Goal: Task Accomplishment & Management: Manage account settings

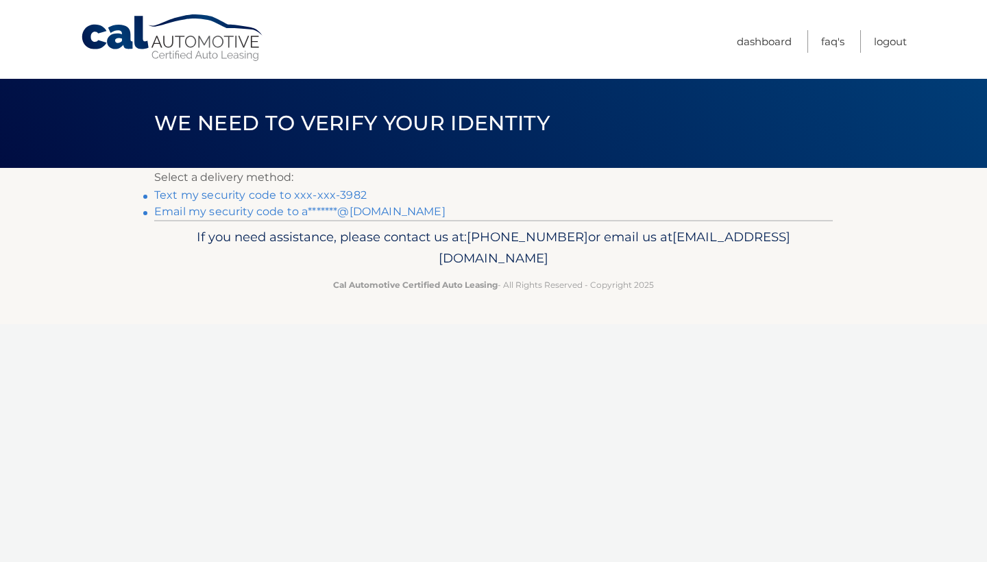
click at [342, 194] on link "Text my security code to xxx-xxx-3982" at bounding box center [260, 195] width 213 height 13
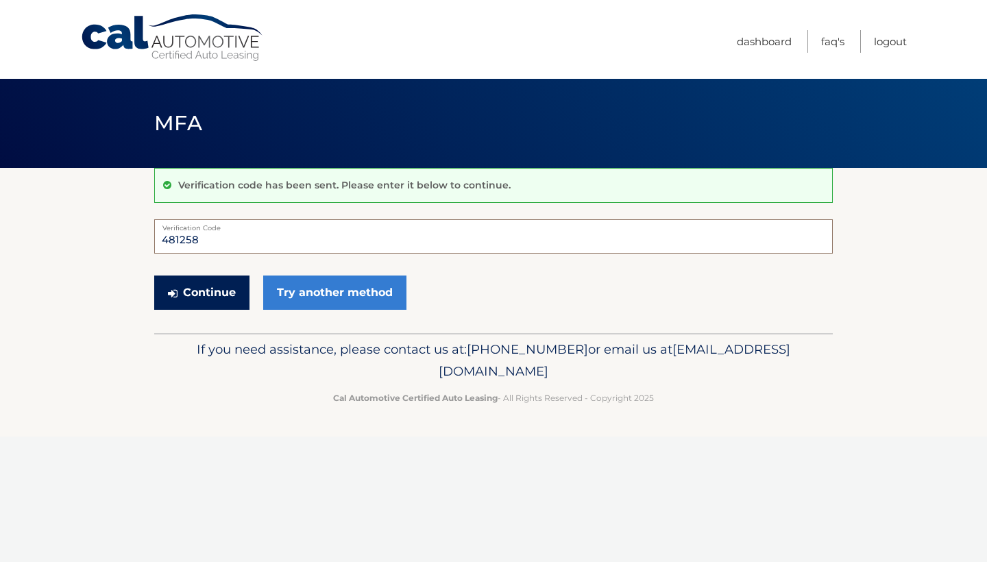
type input "481258"
click at [215, 289] on button "Continue" at bounding box center [201, 293] width 95 height 34
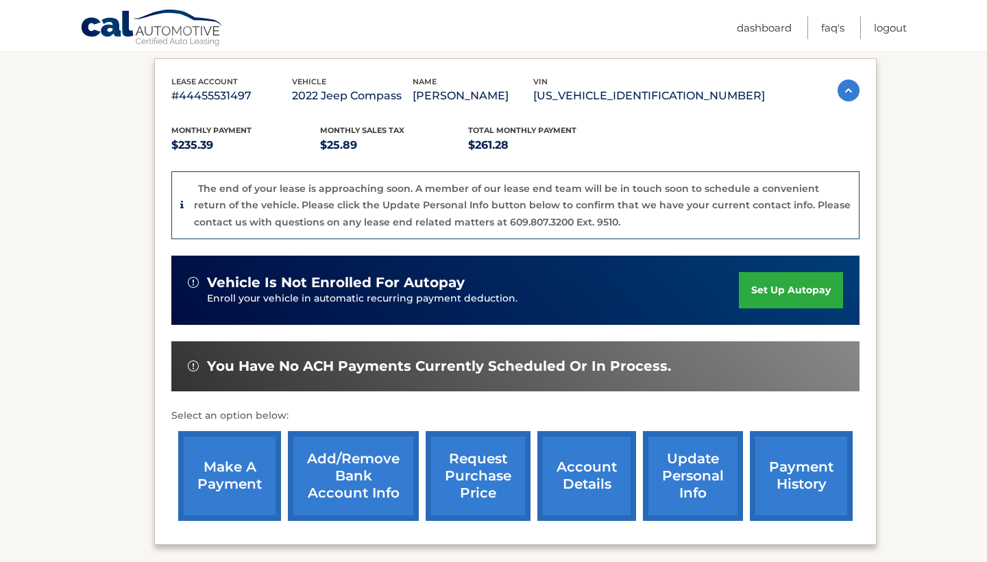
scroll to position [241, 0]
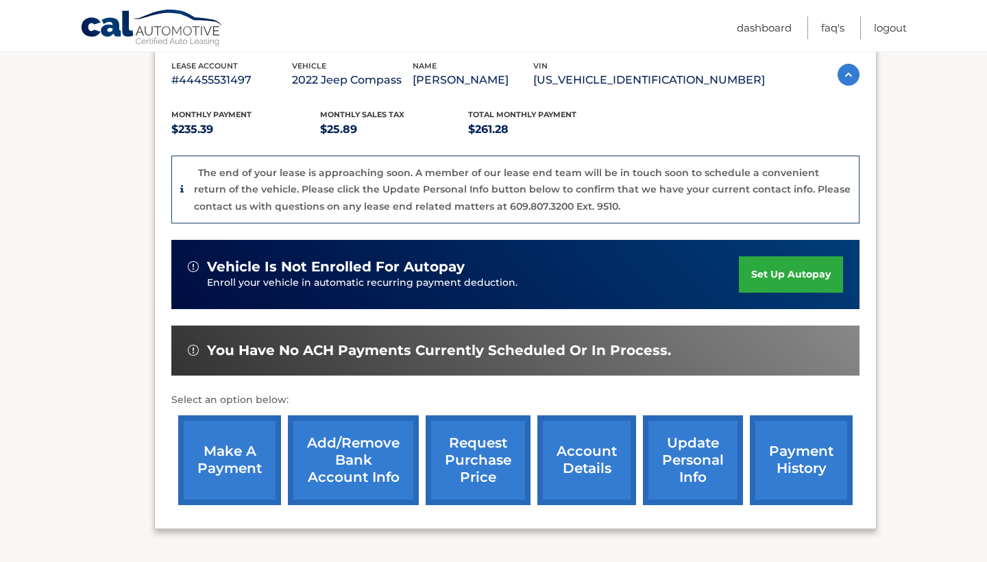
click at [244, 445] on link "make a payment" at bounding box center [229, 460] width 103 height 90
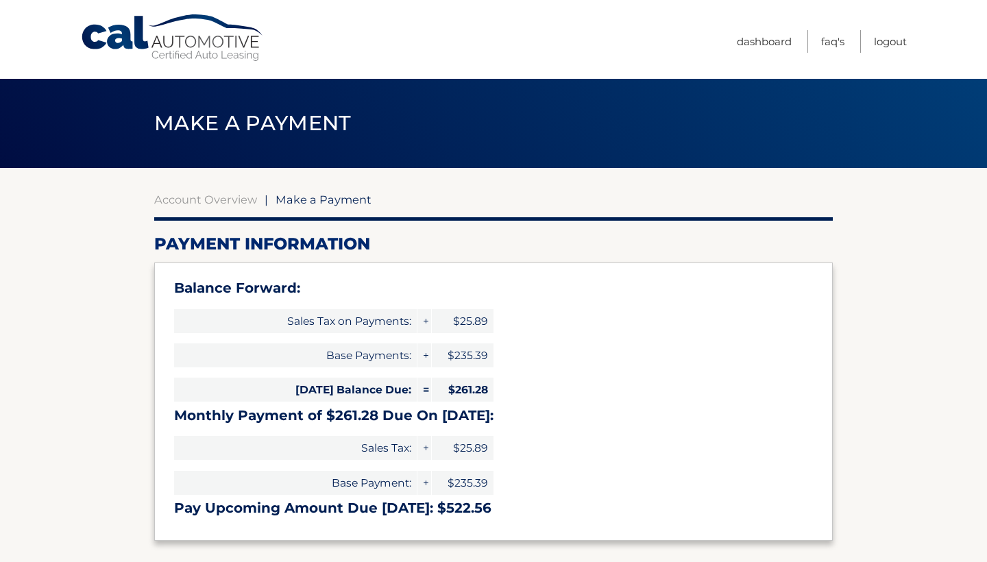
select select "ZDczMmFlMGItOTQ2NS00ZDJlLTg1MDEtYmU4MjY1MjczODZm"
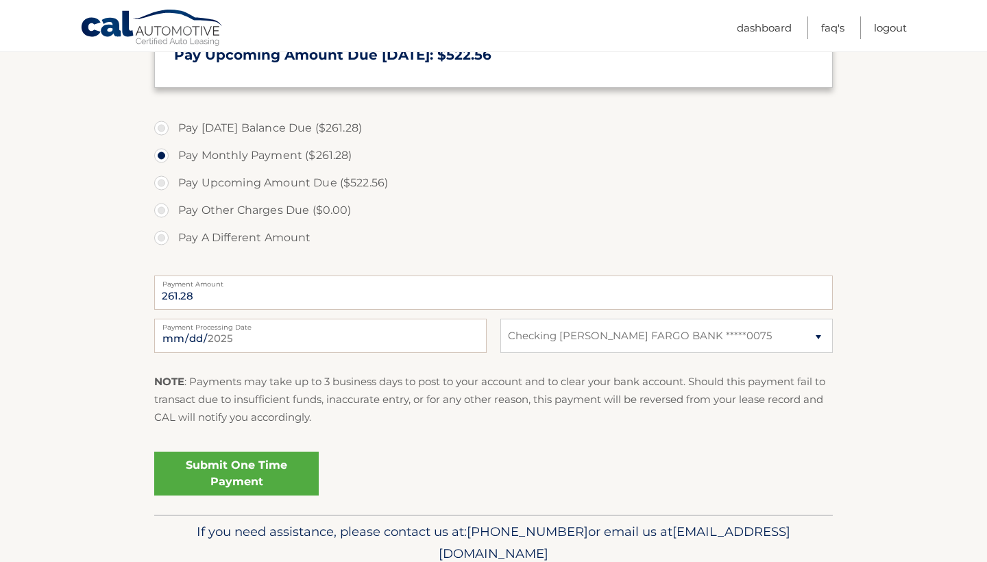
scroll to position [468, 0]
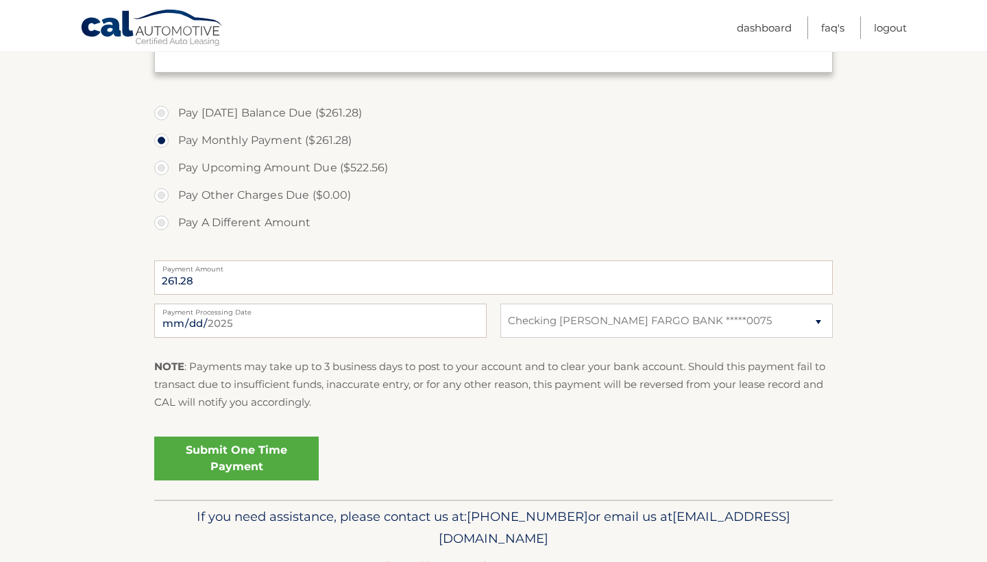
click at [233, 459] on link "Submit One Time Payment" at bounding box center [236, 459] width 165 height 44
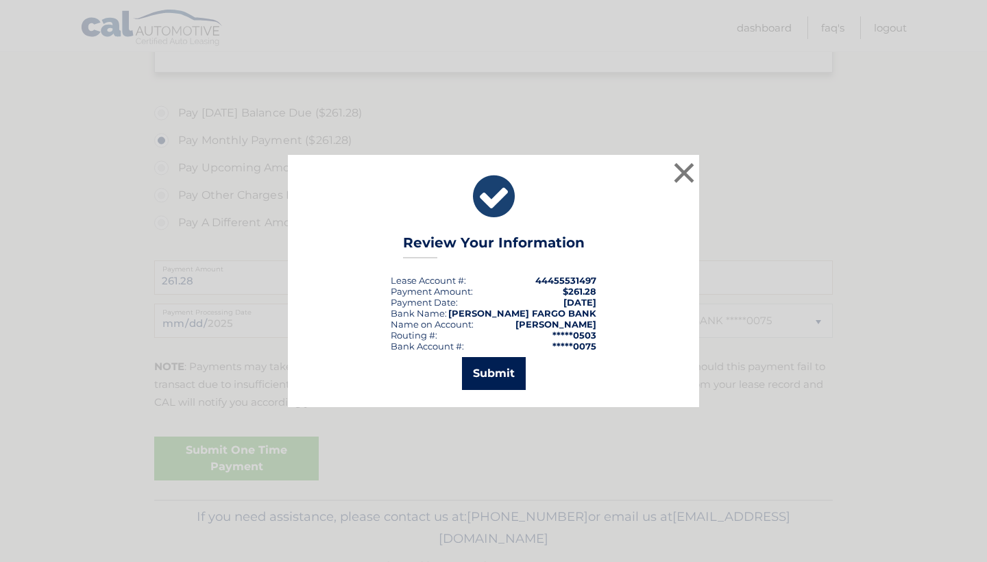
click at [495, 375] on button "Submit" at bounding box center [494, 373] width 64 height 33
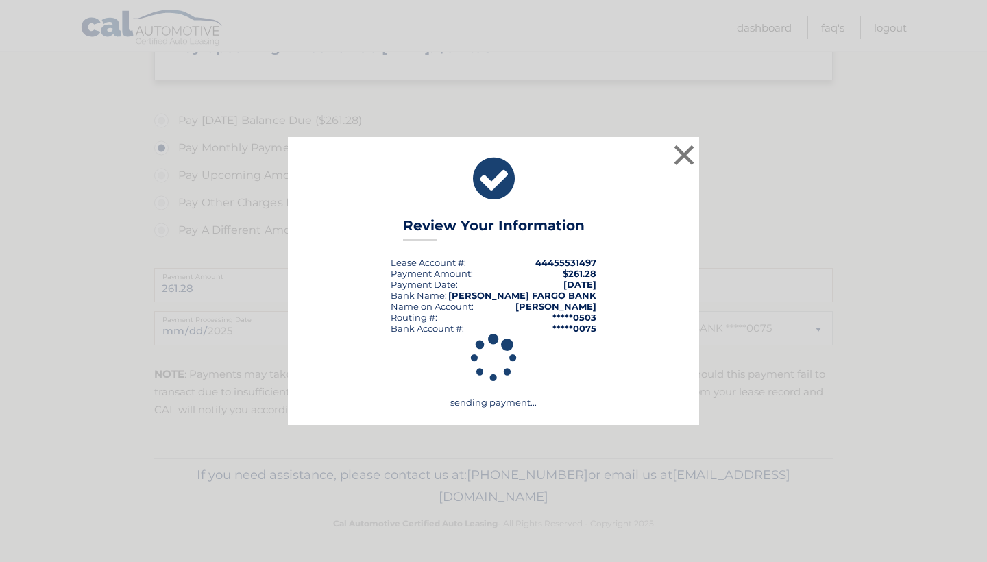
scroll to position [457, 0]
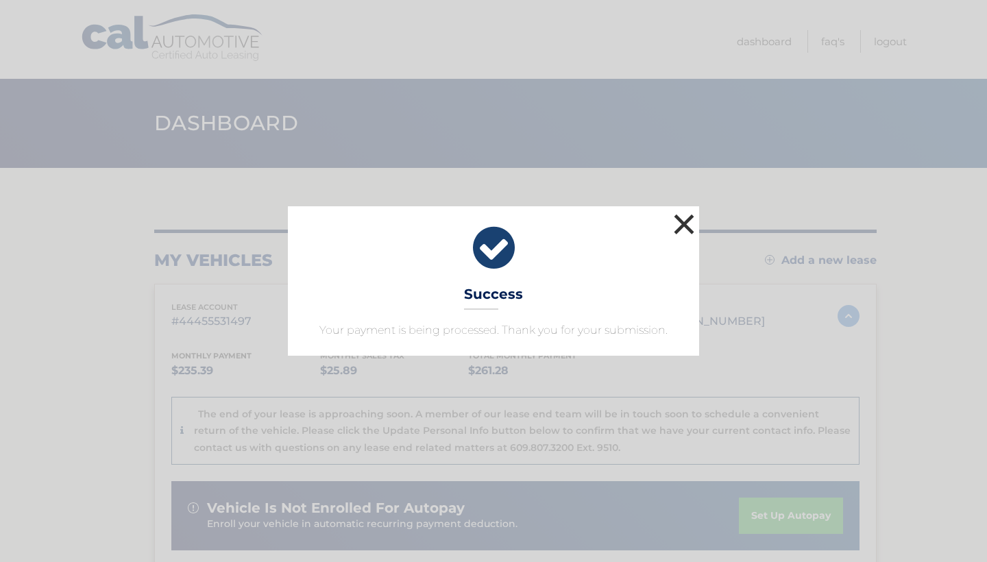
click at [680, 226] on button "×" at bounding box center [683, 223] width 27 height 27
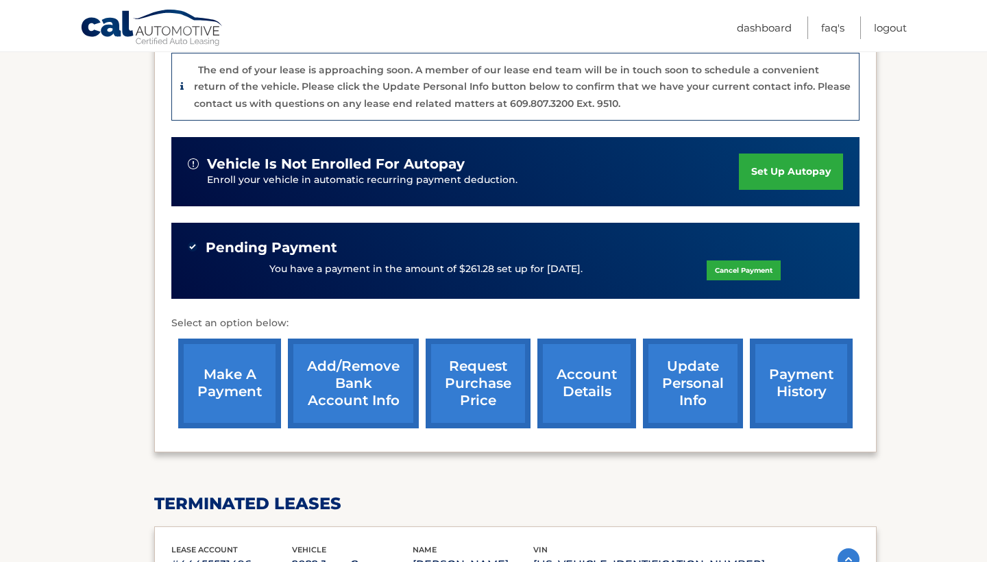
scroll to position [346, 0]
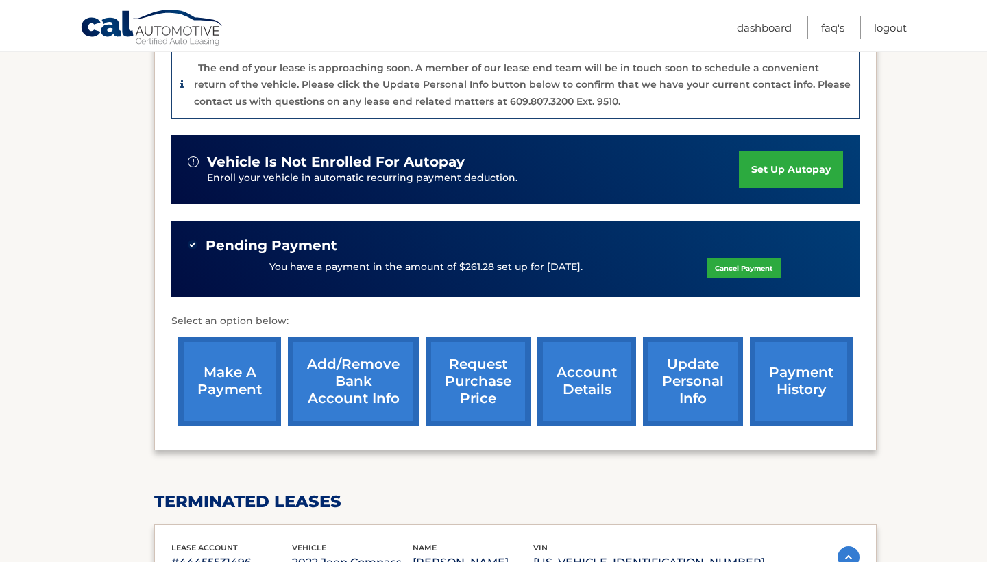
click at [809, 372] on link "payment history" at bounding box center [801, 382] width 103 height 90
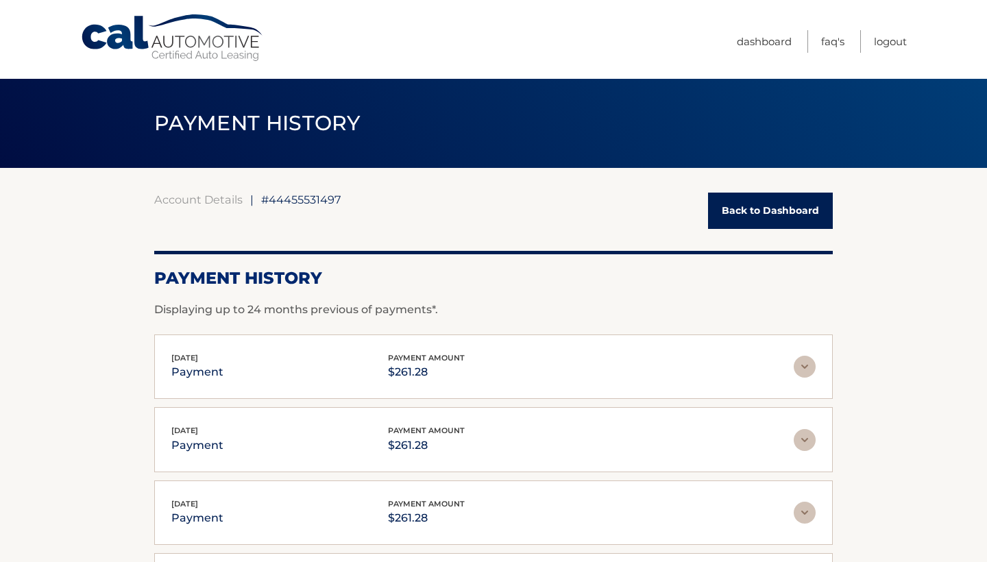
click at [771, 206] on link "Back to Dashboard" at bounding box center [770, 211] width 125 height 36
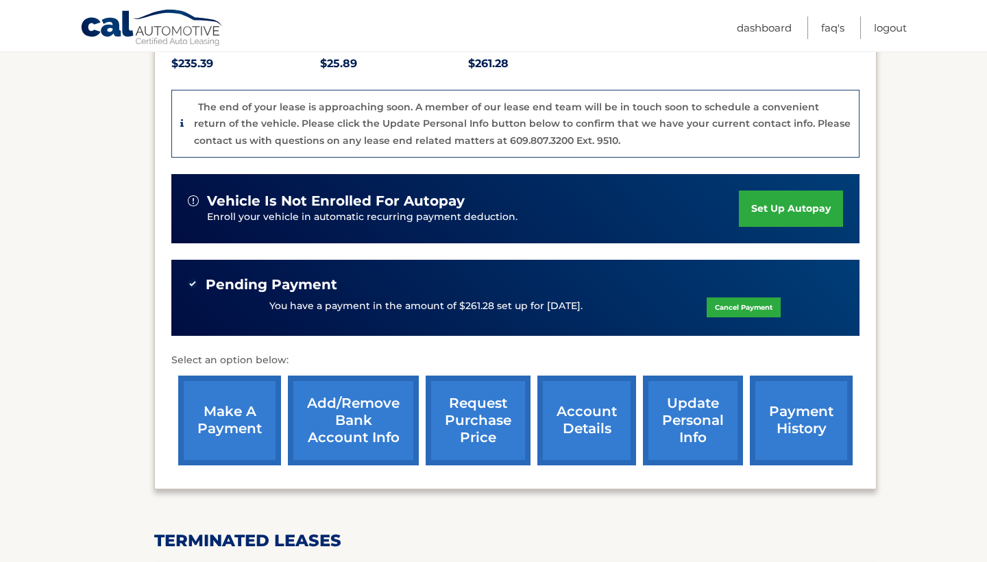
scroll to position [324, 0]
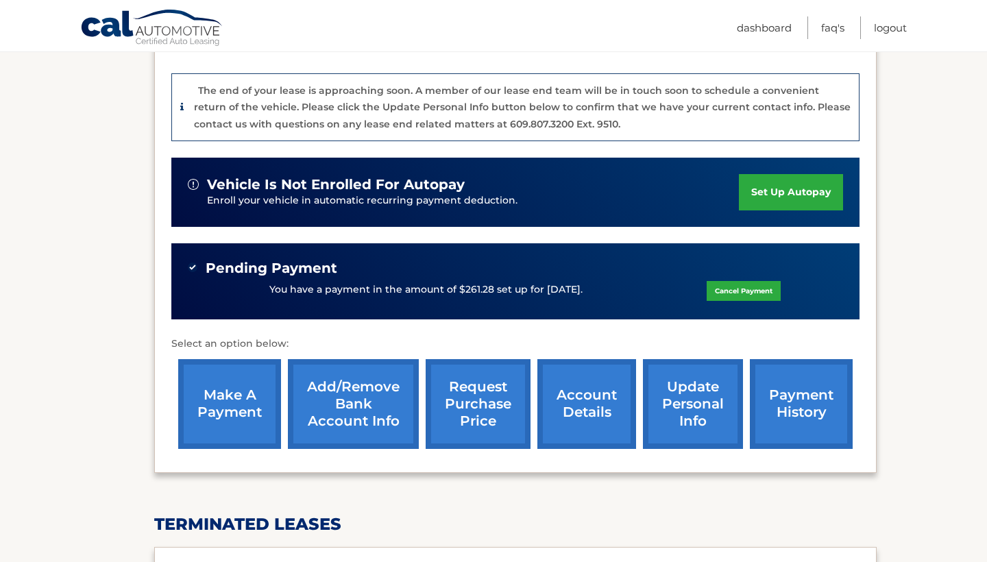
click at [694, 406] on link "update personal info" at bounding box center [693, 404] width 100 height 90
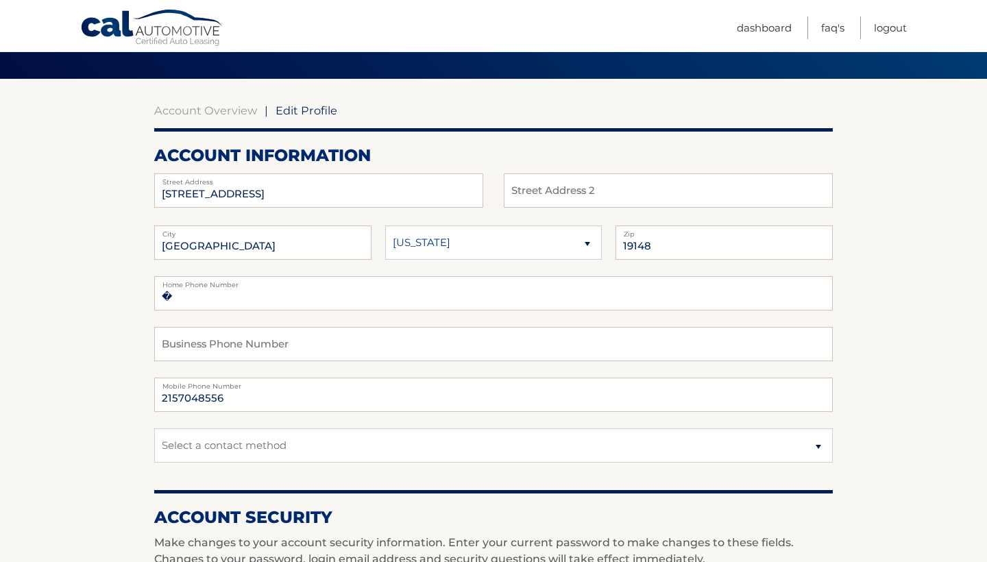
scroll to position [91, 0]
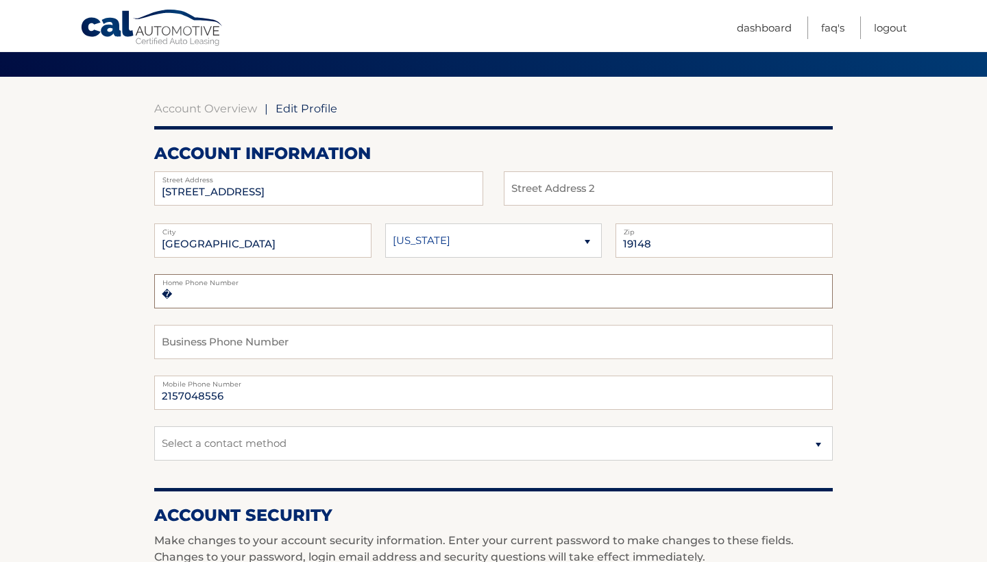
click at [236, 297] on input "�" at bounding box center [493, 291] width 679 height 34
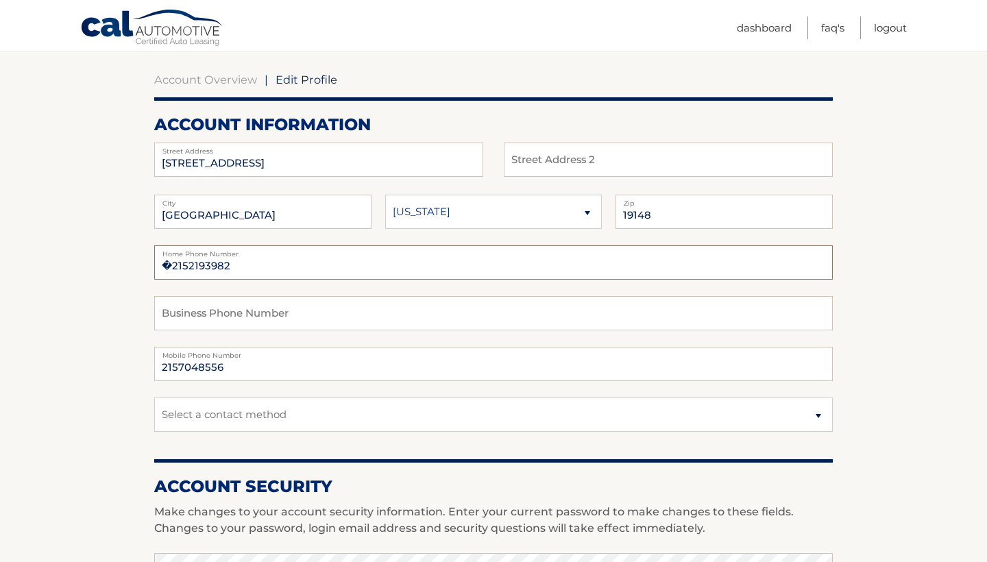
scroll to position [128, 0]
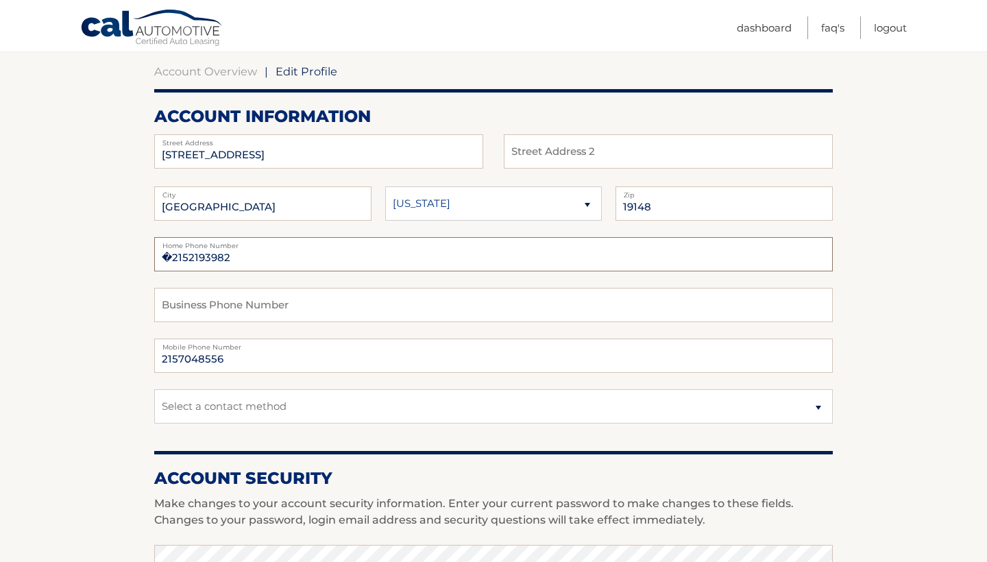
type input "�2152193982"
select select "1"
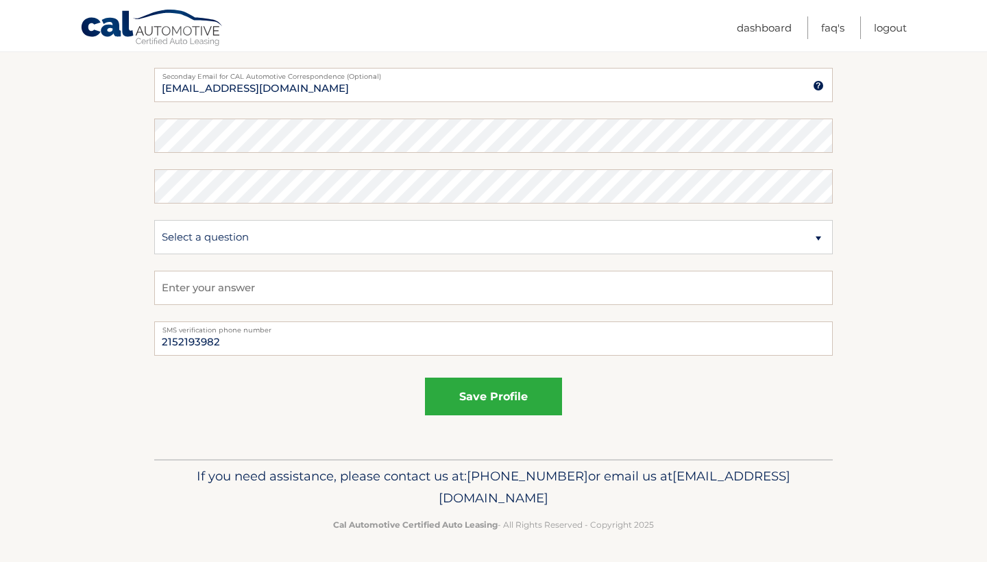
scroll to position [706, 0]
click at [506, 396] on button "save profile" at bounding box center [493, 397] width 137 height 38
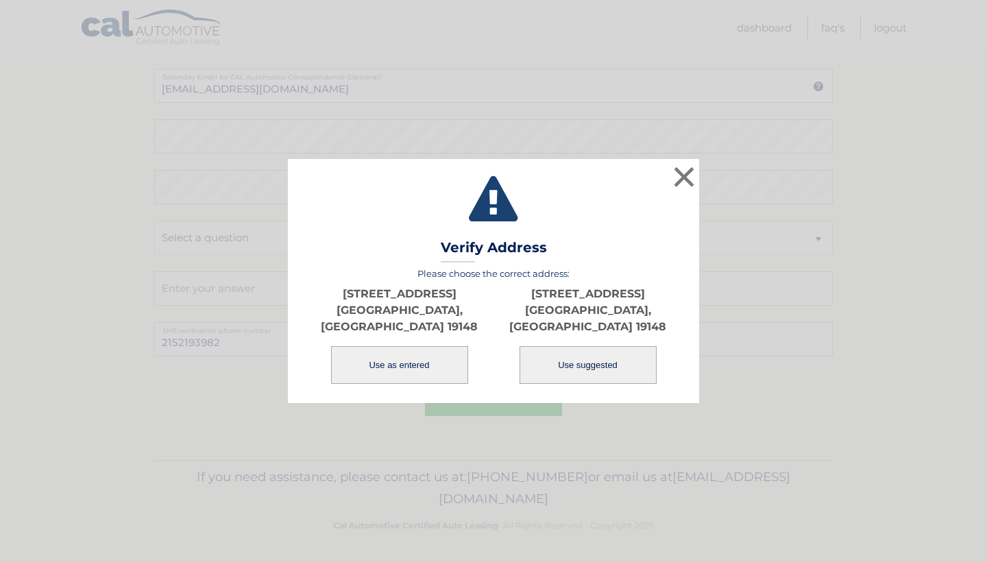
click at [423, 360] on button "Use as entered" at bounding box center [399, 365] width 137 height 38
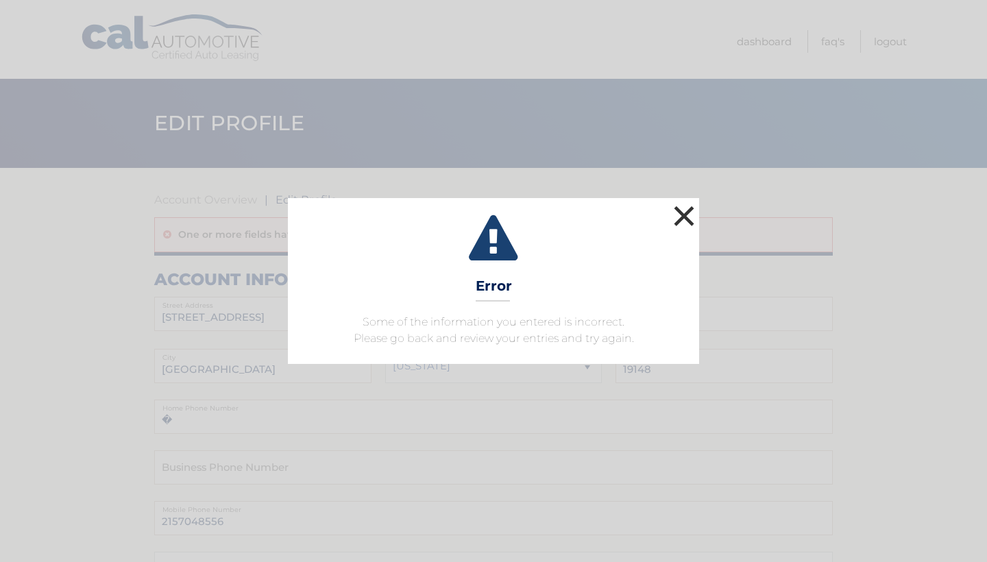
click at [686, 213] on button "×" at bounding box center [683, 215] width 27 height 27
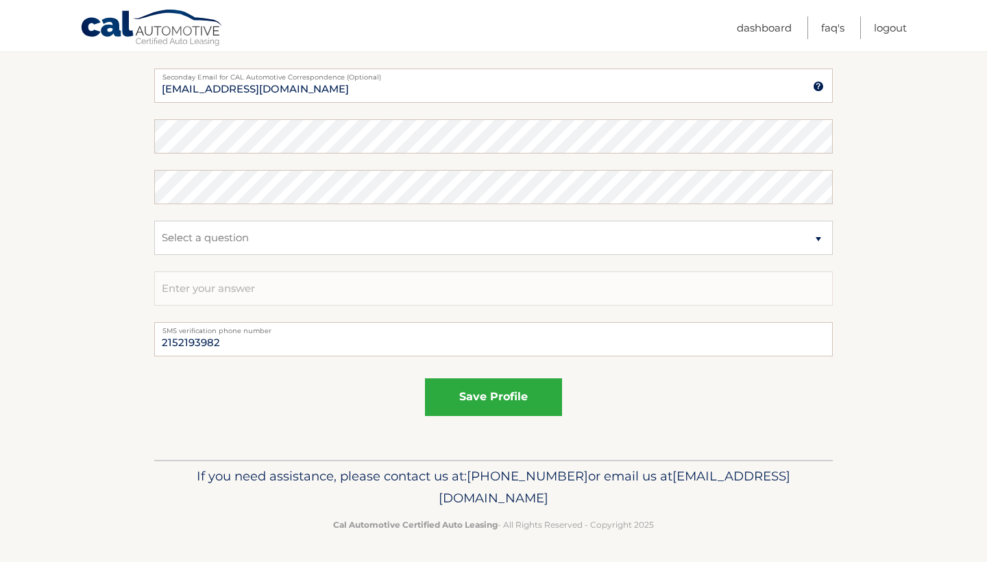
scroll to position [740, 0]
click at [498, 398] on button "save profile" at bounding box center [493, 398] width 137 height 38
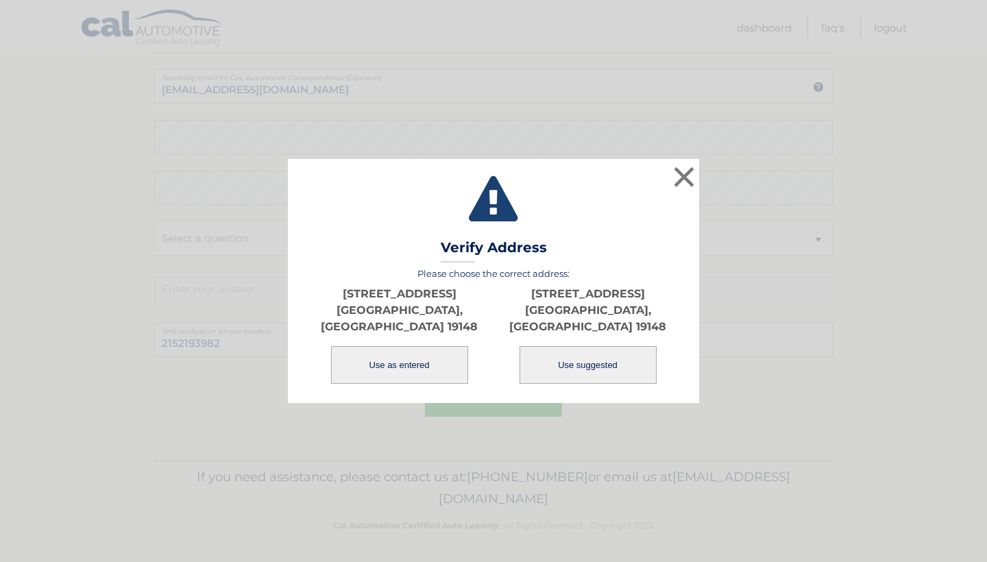
click at [583, 356] on button "Use suggested" at bounding box center [588, 365] width 137 height 38
type input "[STREET_ADDRESS]"
type input "[GEOGRAPHIC_DATA]"
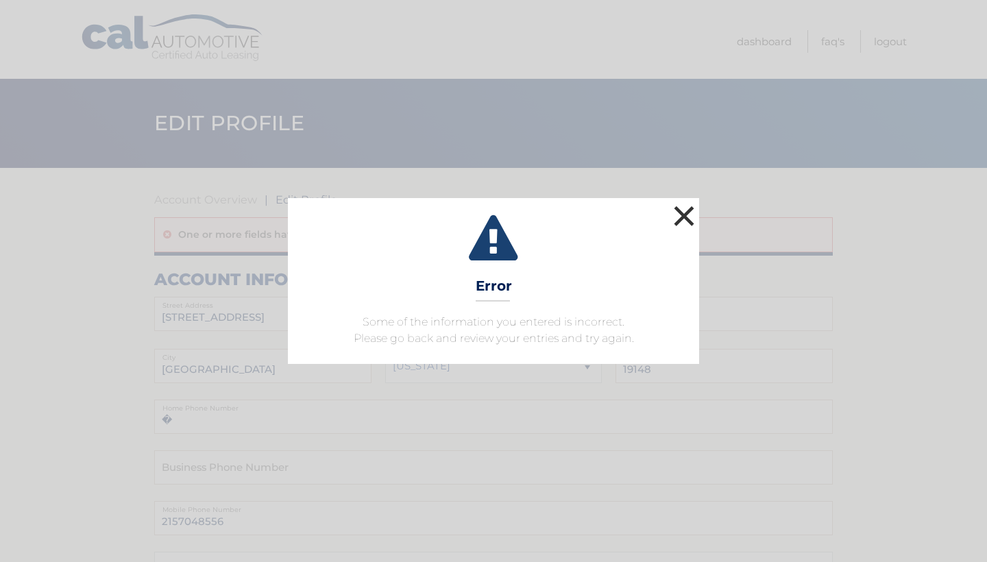
click at [688, 212] on button "×" at bounding box center [683, 215] width 27 height 27
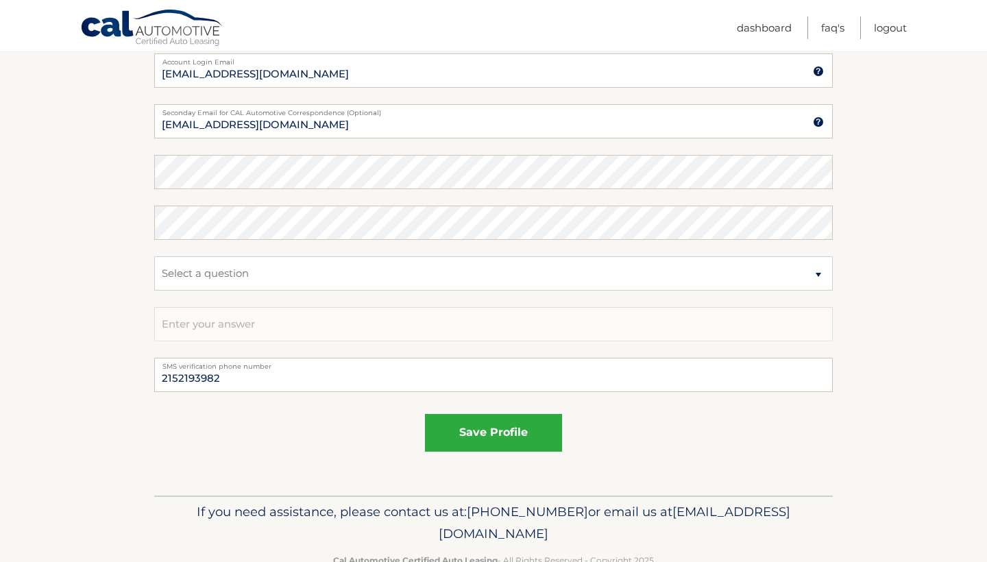
scroll to position [710, 0]
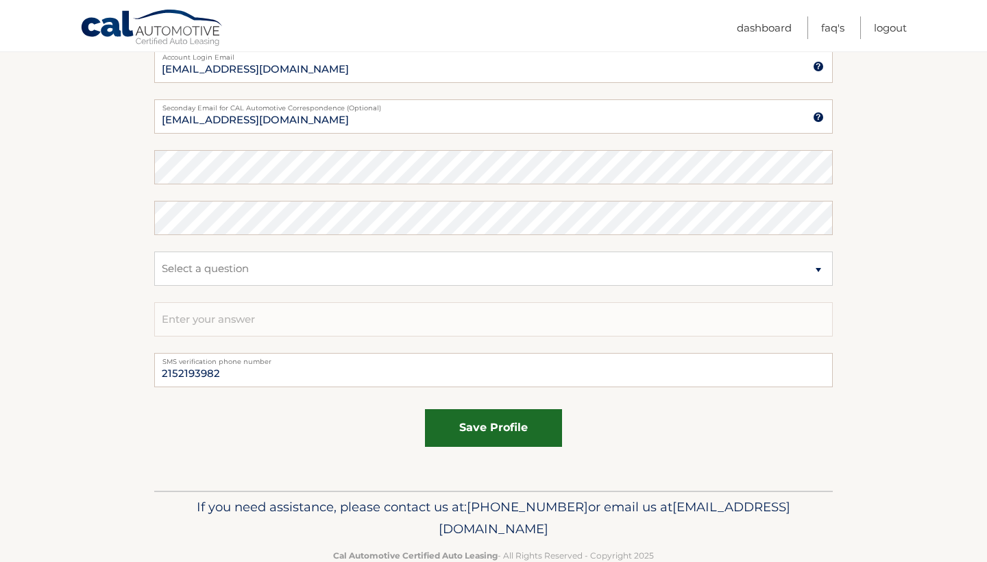
click at [492, 430] on button "save profile" at bounding box center [493, 428] width 137 height 38
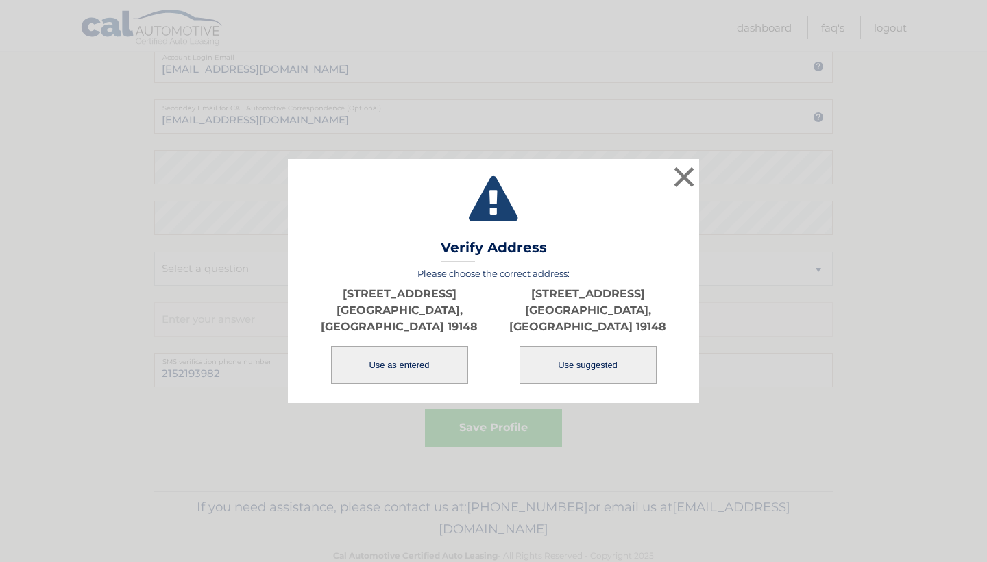
click at [595, 351] on button "Use suggested" at bounding box center [588, 365] width 137 height 38
type input "[STREET_ADDRESS]"
type input "[GEOGRAPHIC_DATA]"
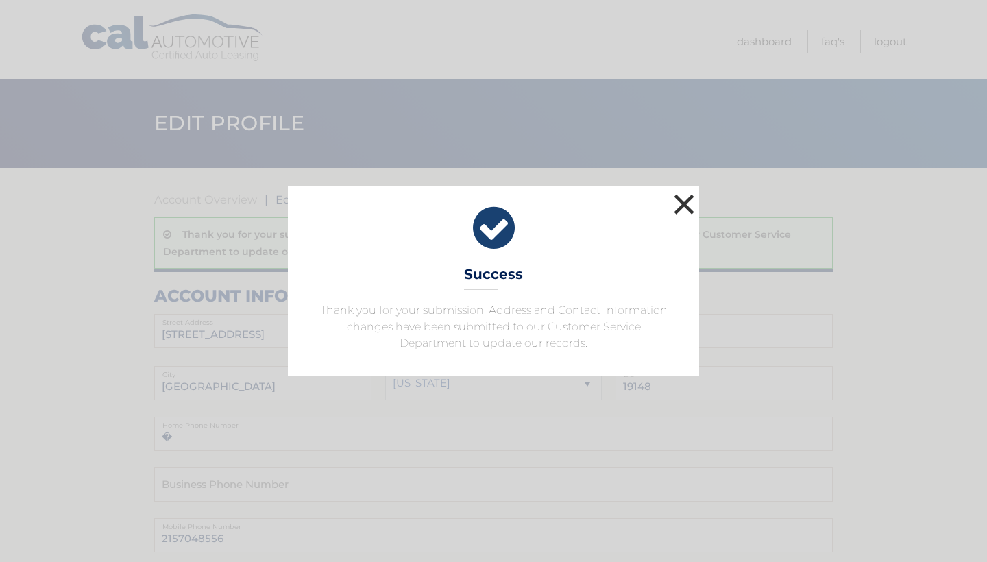
click at [684, 201] on button "×" at bounding box center [683, 204] width 27 height 27
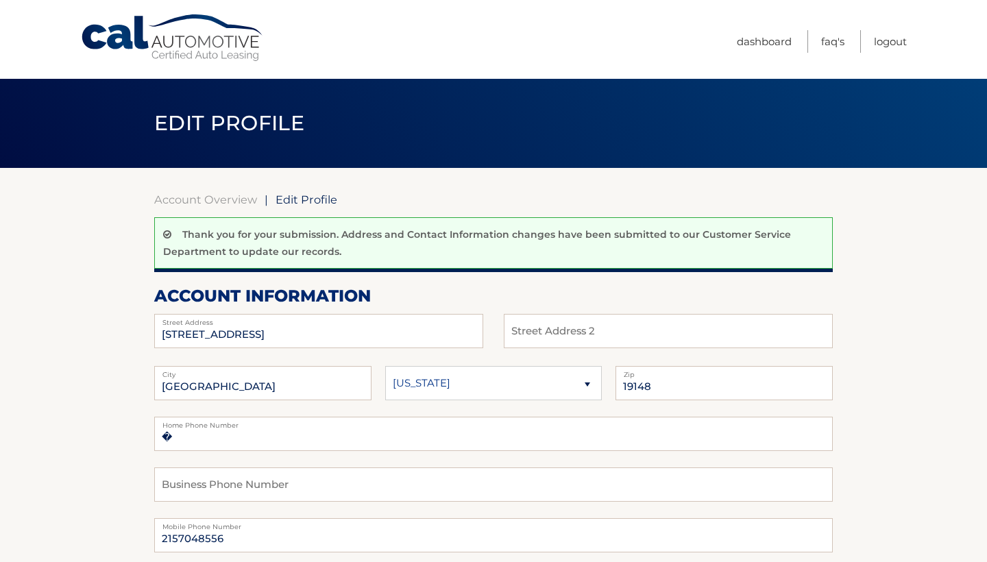
click at [199, 42] on link "Cal Automotive" at bounding box center [172, 38] width 185 height 49
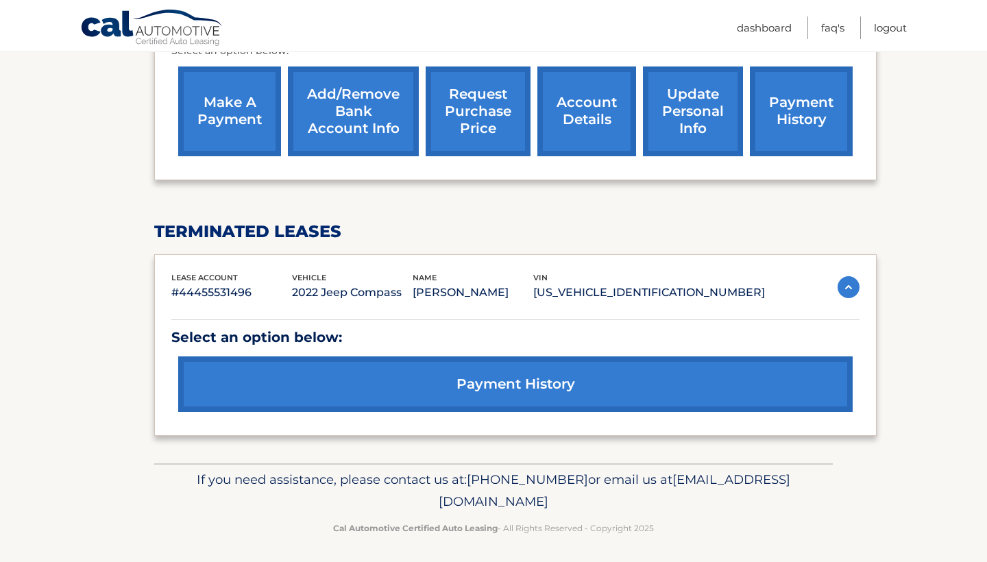
scroll to position [616, 0]
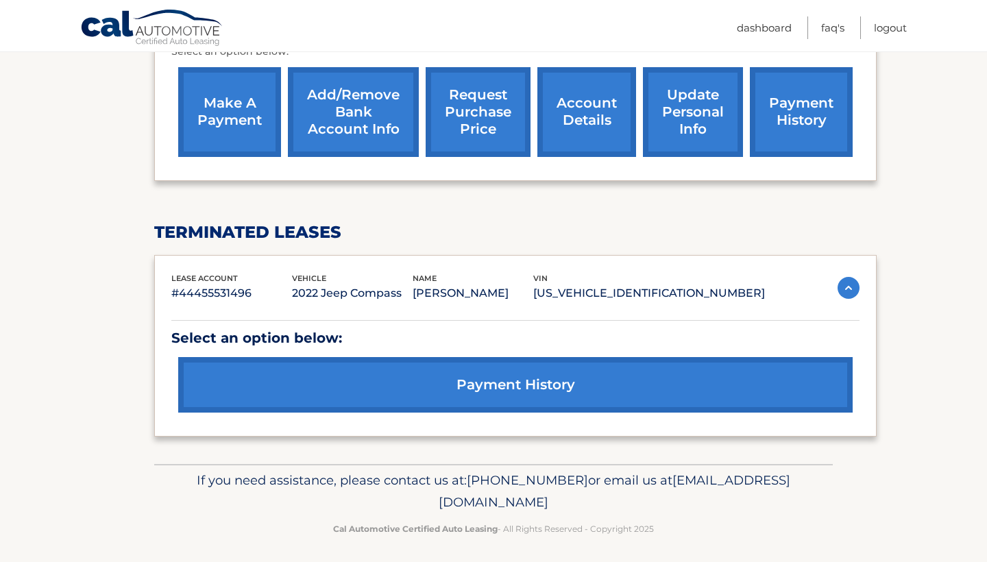
click at [848, 281] on img at bounding box center [849, 288] width 22 height 22
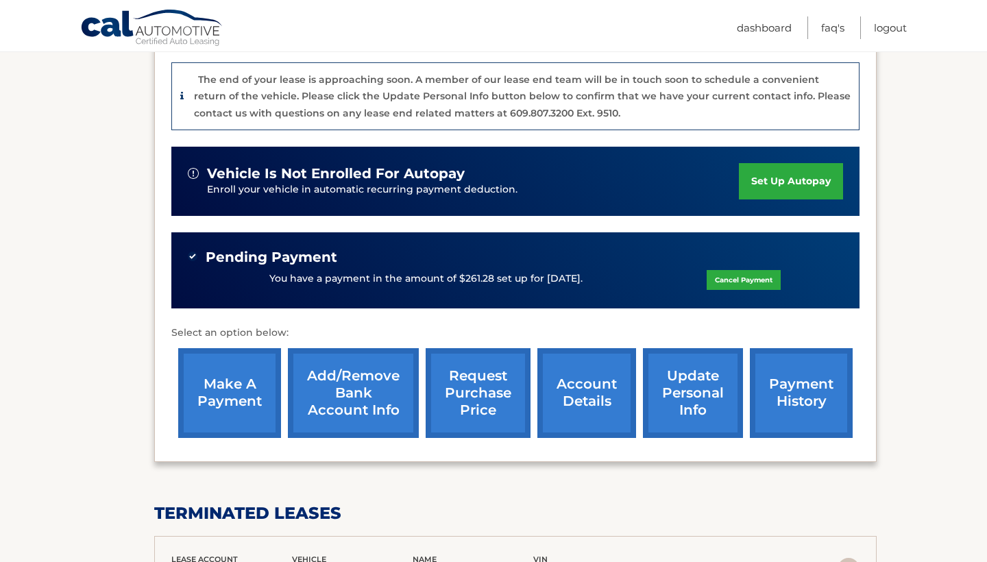
scroll to position [335, 0]
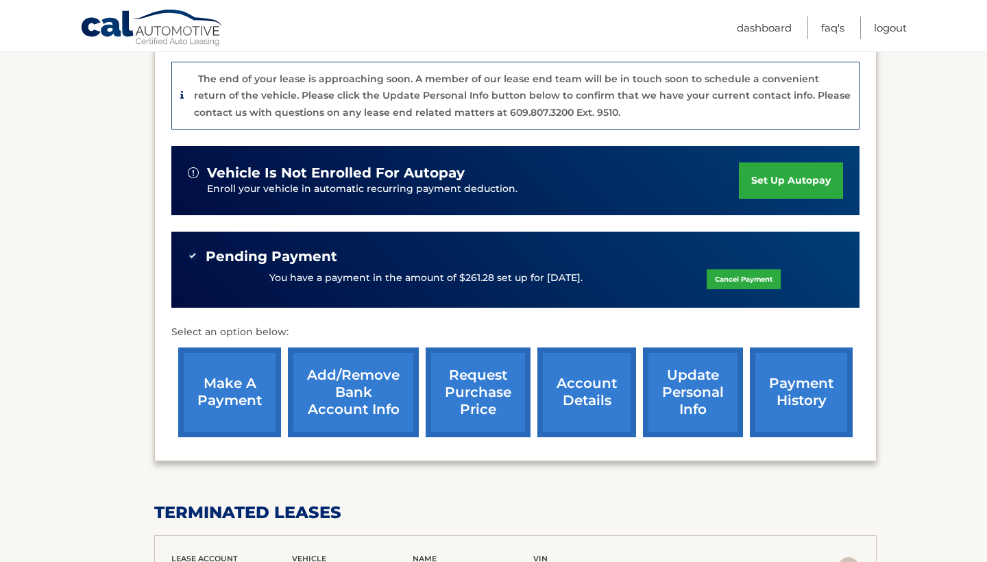
click at [581, 391] on link "account details" at bounding box center [586, 393] width 99 height 90
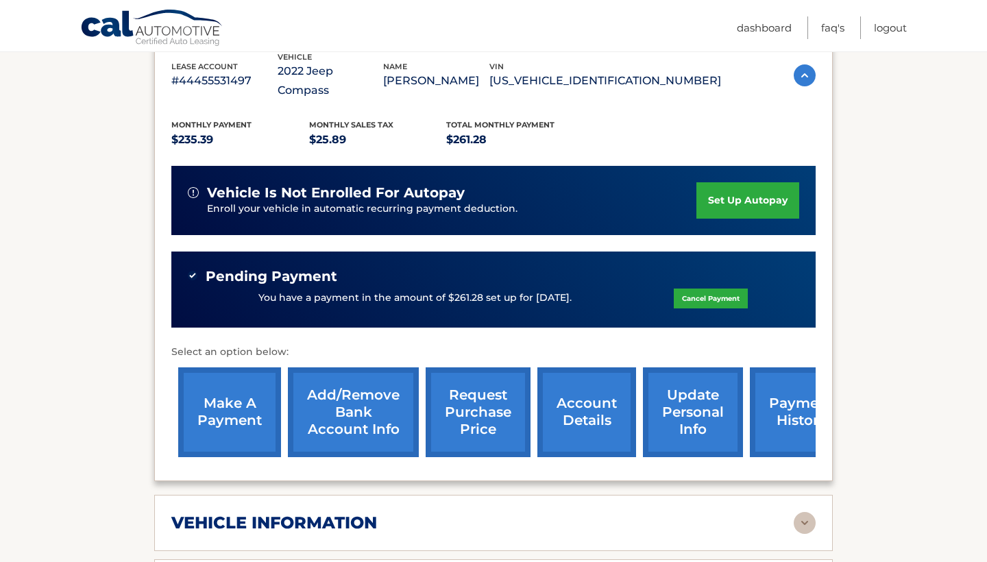
scroll to position [269, 0]
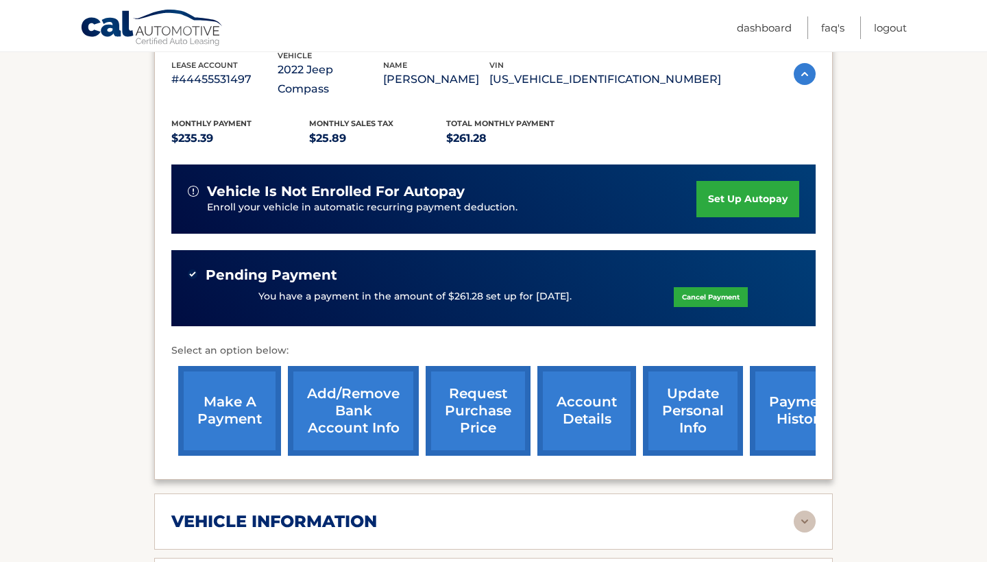
click at [482, 385] on link "request purchase price" at bounding box center [478, 411] width 105 height 90
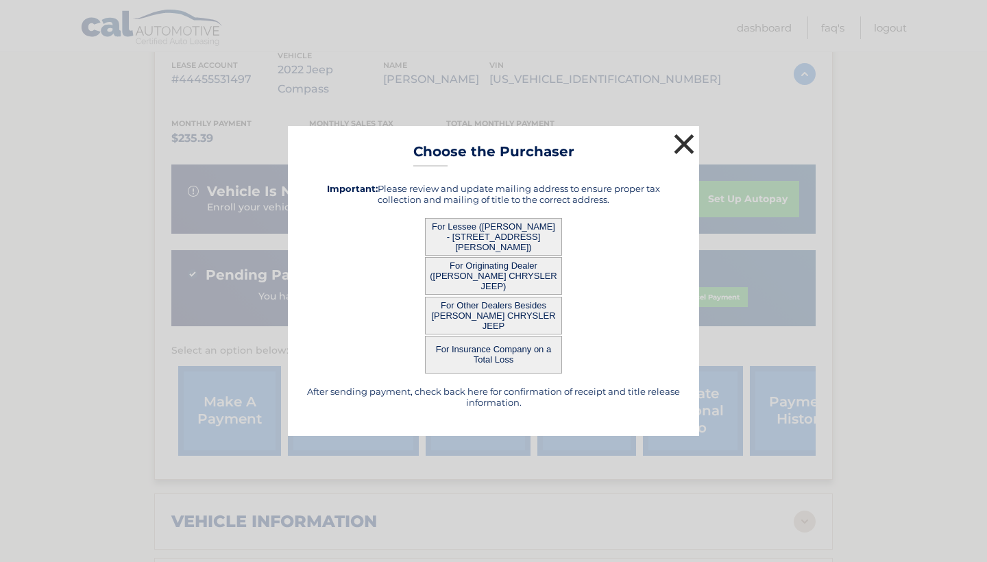
click at [685, 143] on button "×" at bounding box center [683, 143] width 27 height 27
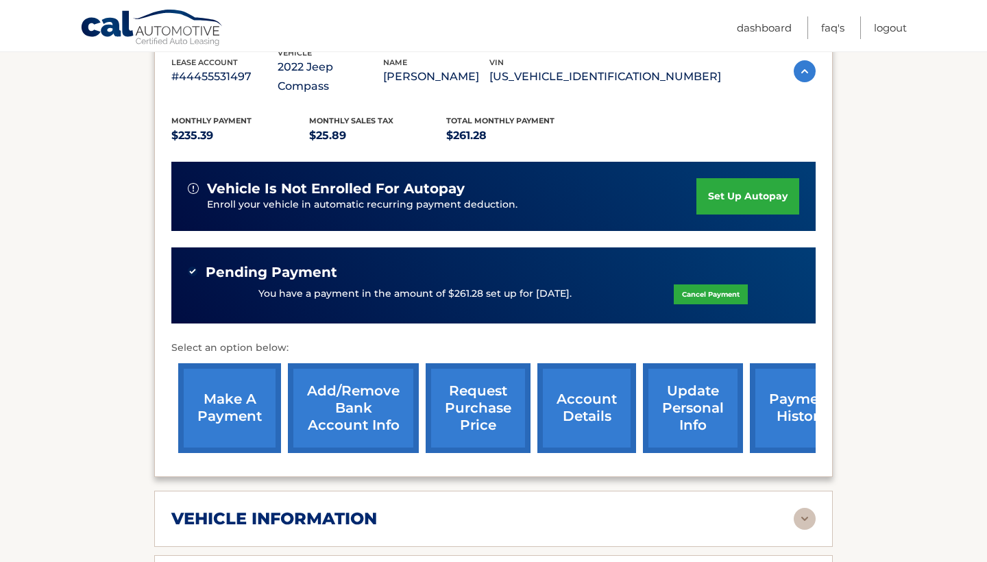
scroll to position [272, 0]
click at [587, 387] on link "account details" at bounding box center [586, 408] width 99 height 90
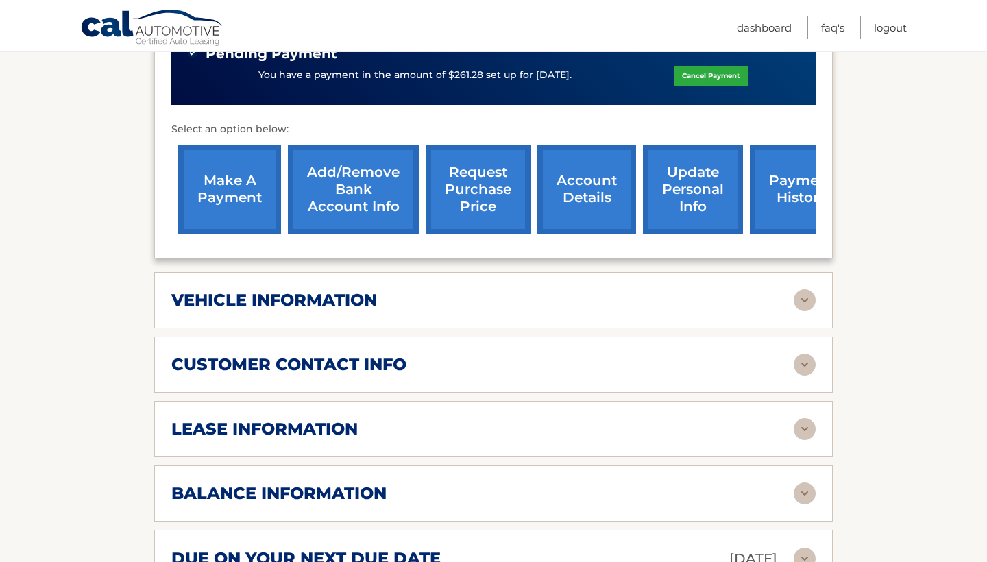
scroll to position [511, 0]
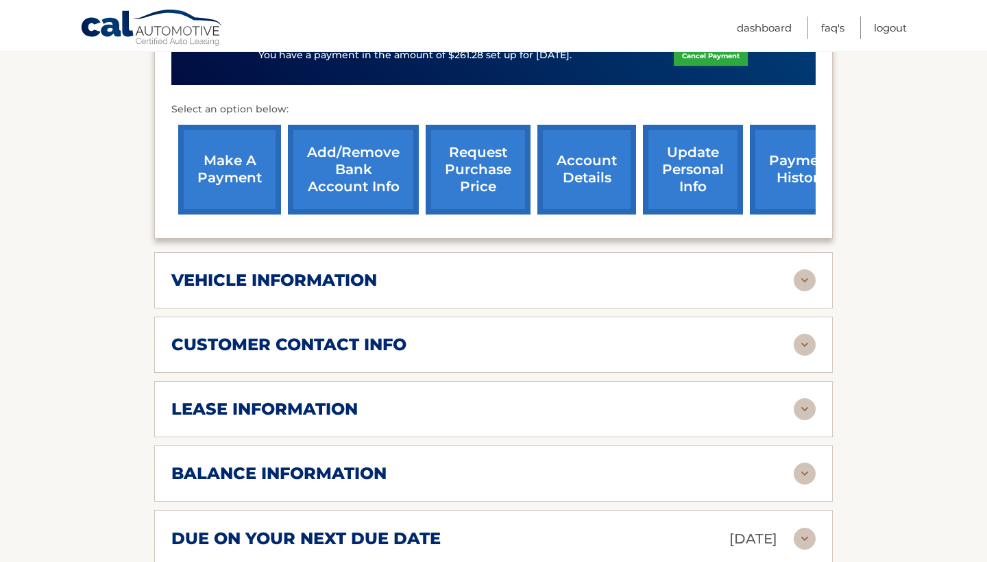
click at [808, 463] on img at bounding box center [805, 474] width 22 height 22
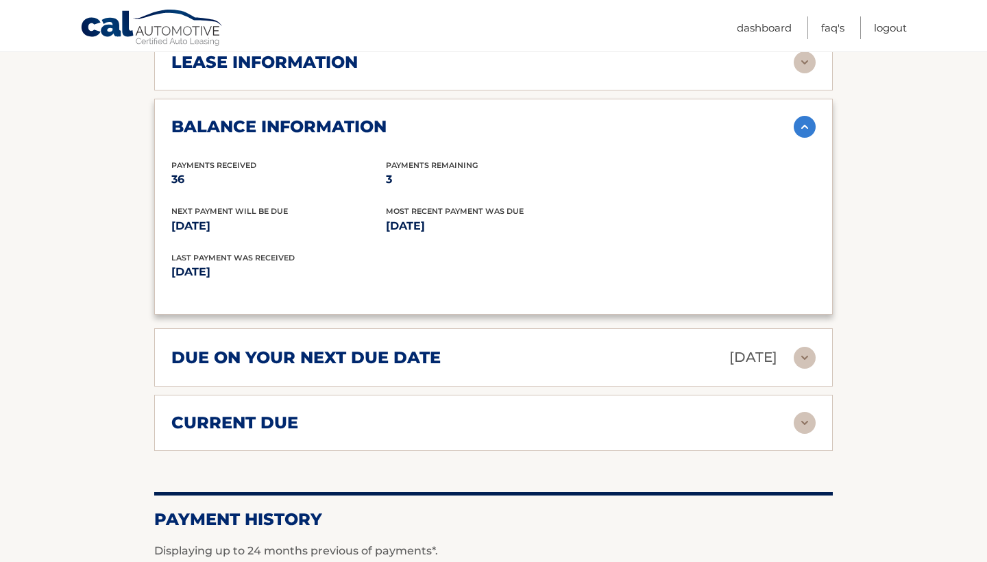
scroll to position [858, 0]
click at [803, 411] on img at bounding box center [805, 422] width 22 height 22
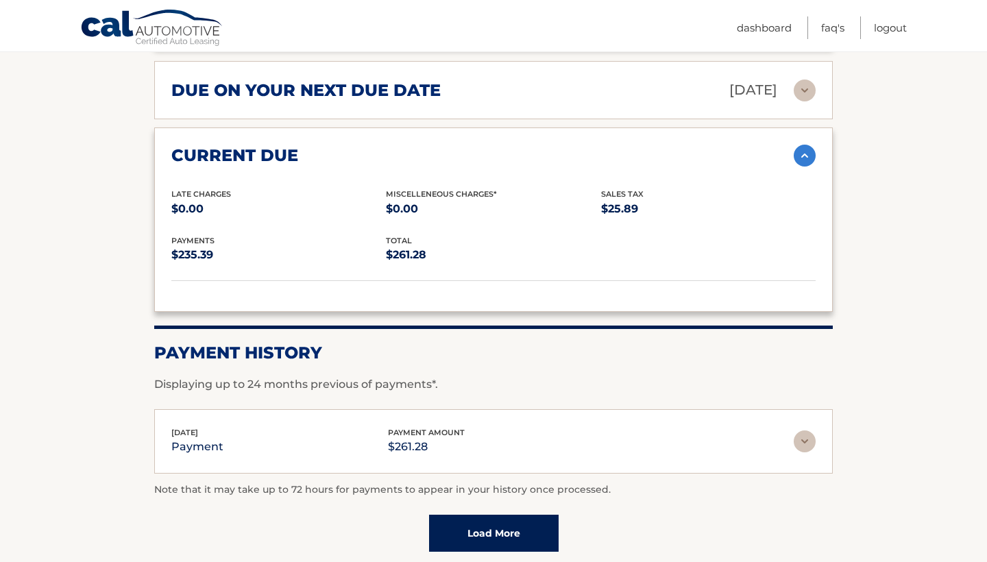
scroll to position [1126, 0]
click at [816, 409] on div "Jul 18, 2025 payment payment amount $261.28 Late Charges $0.00 Miscelleneous Ch…" at bounding box center [493, 441] width 679 height 65
click at [807, 430] on img at bounding box center [805, 441] width 22 height 22
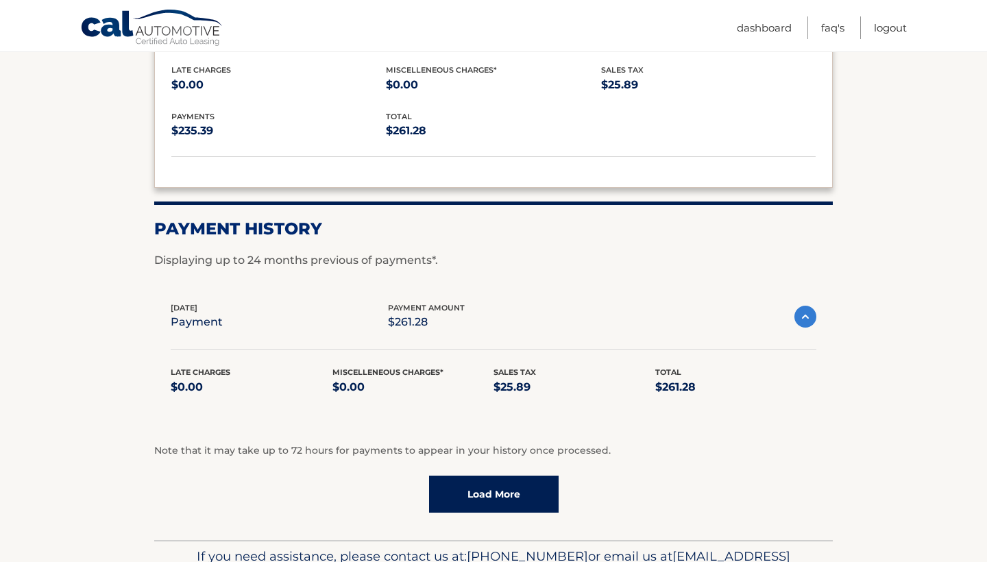
scroll to position [1252, 0]
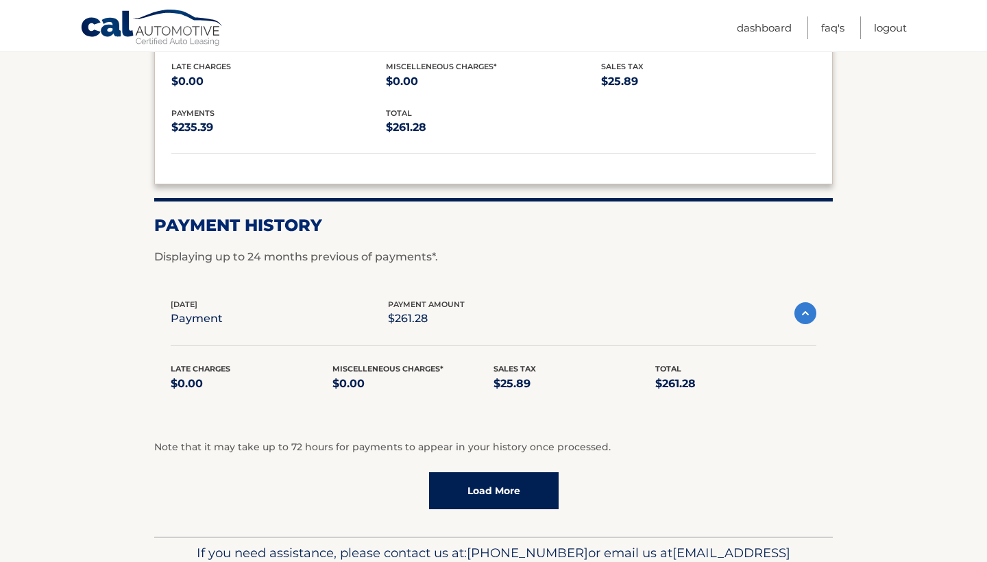
click at [496, 472] on link "Load More" at bounding box center [494, 490] width 130 height 37
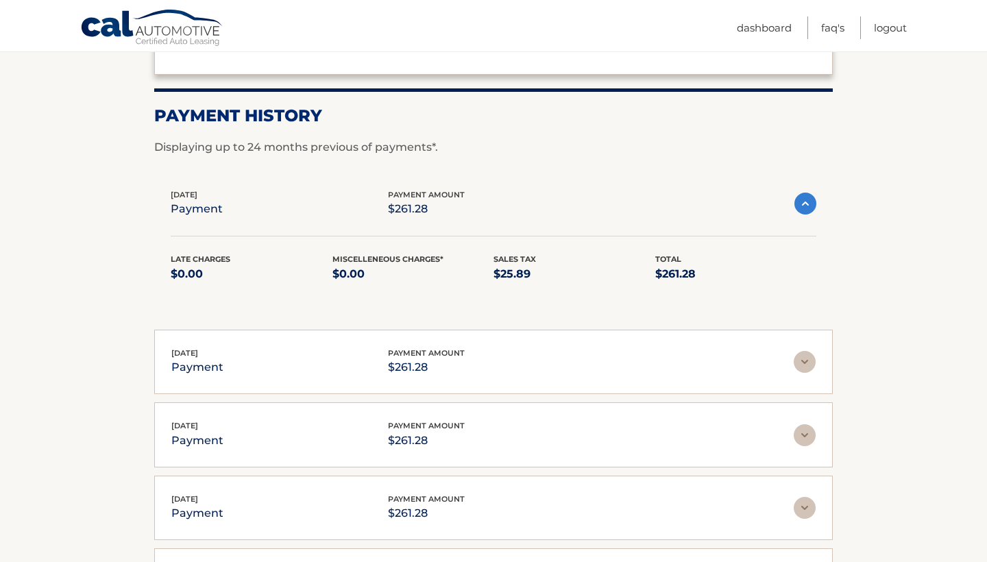
scroll to position [1363, 0]
click at [809, 350] on img at bounding box center [805, 361] width 22 height 22
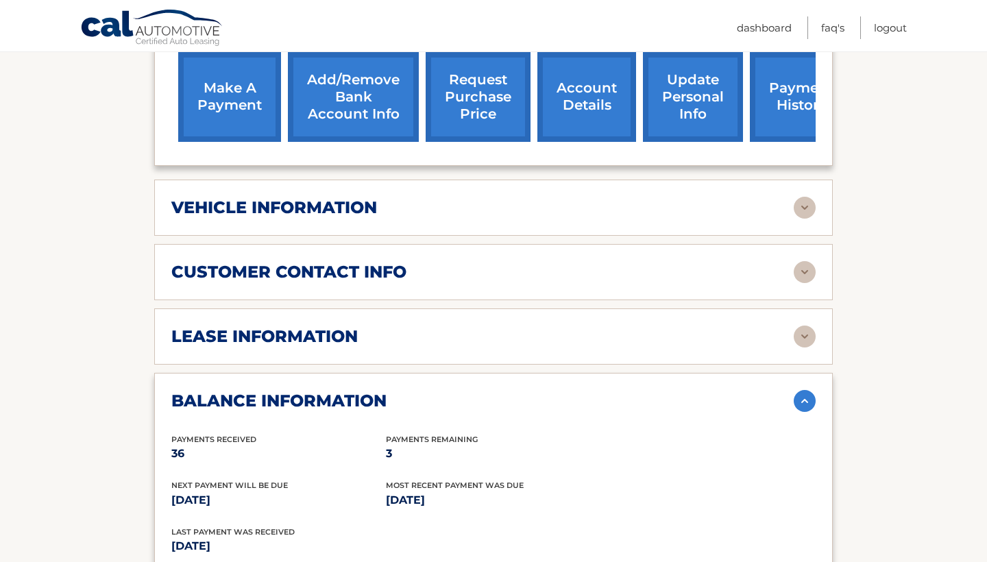
scroll to position [597, 0]
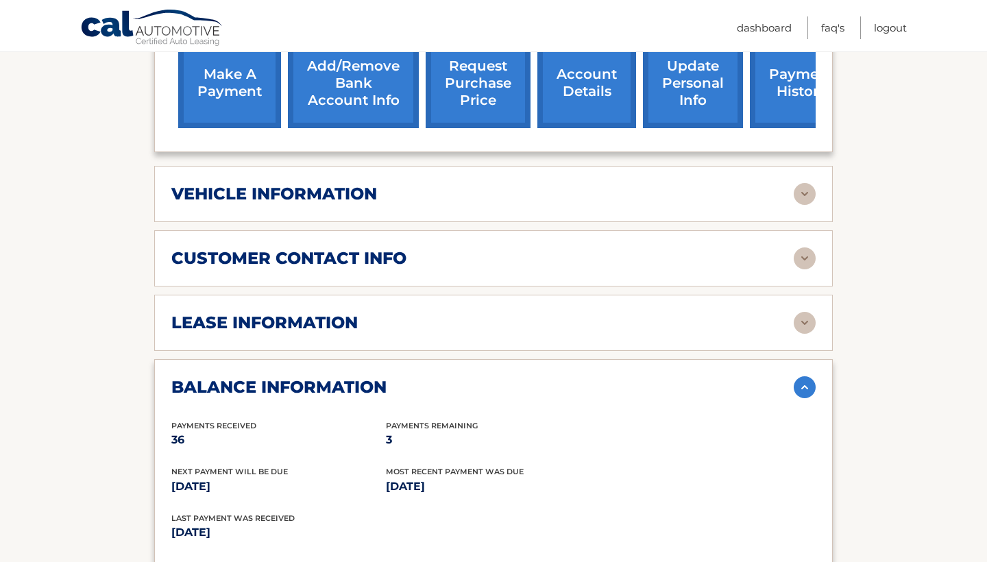
click at [805, 247] on img at bounding box center [805, 258] width 22 height 22
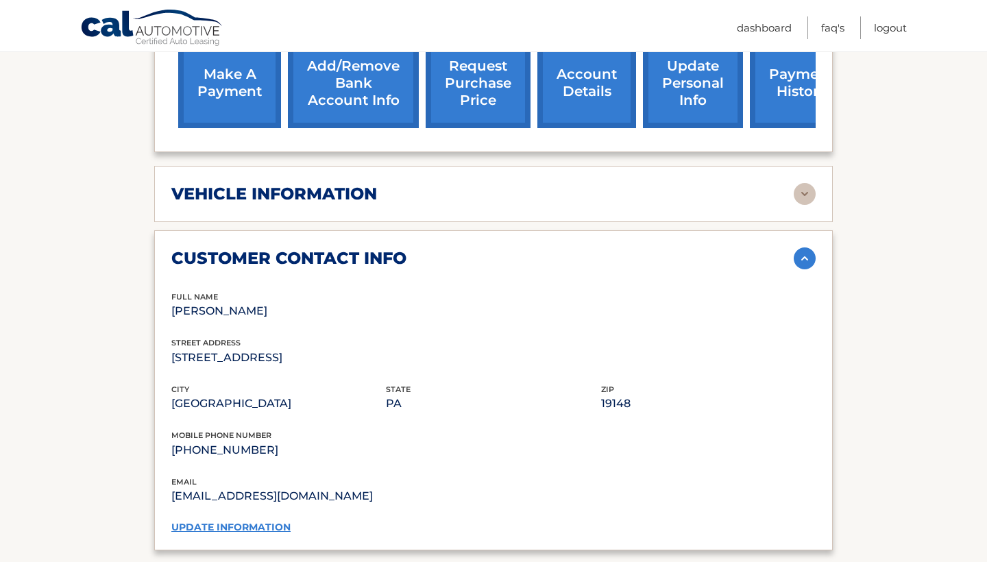
click at [805, 247] on img at bounding box center [805, 258] width 22 height 22
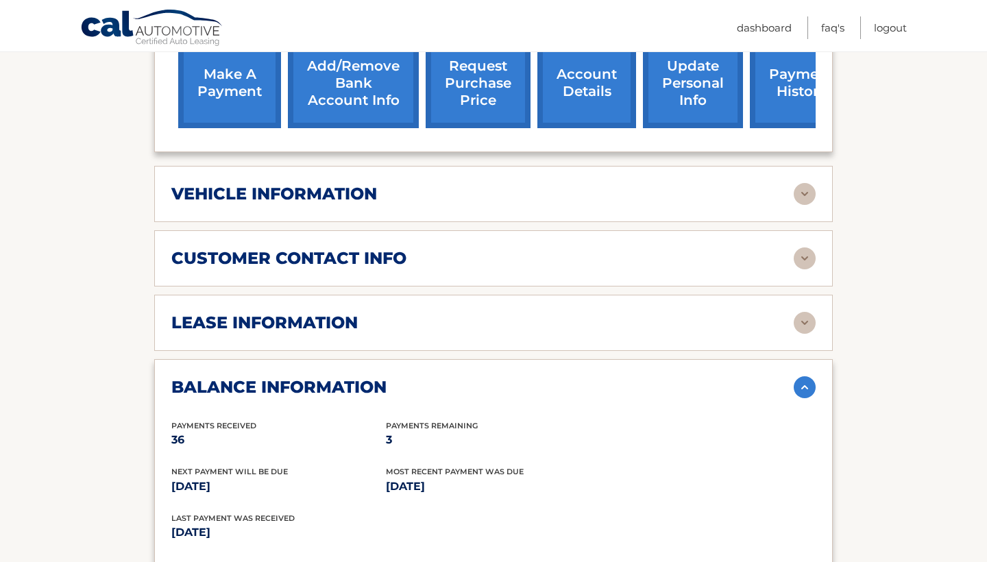
click at [803, 183] on img at bounding box center [805, 194] width 22 height 22
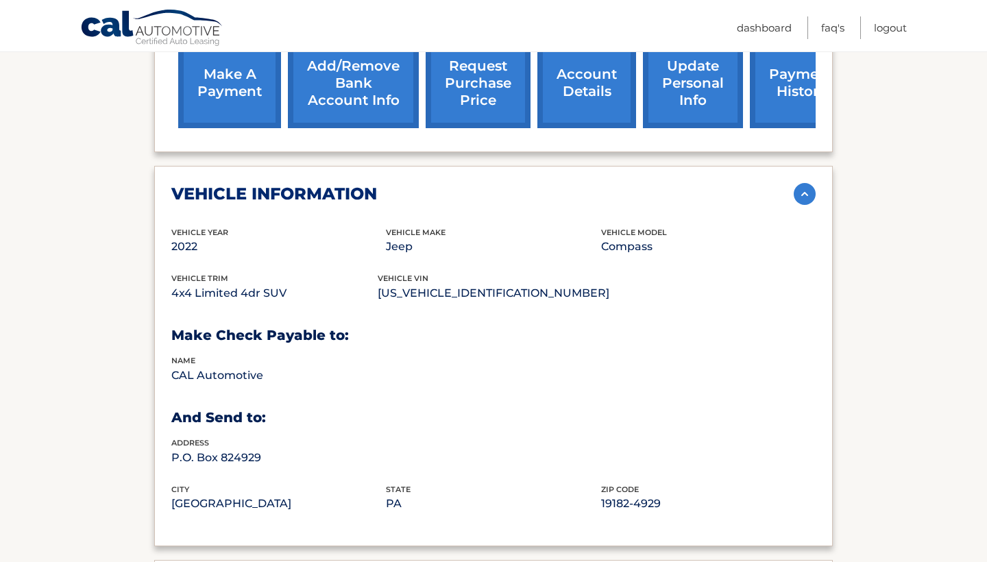
click at [803, 183] on img at bounding box center [805, 194] width 22 height 22
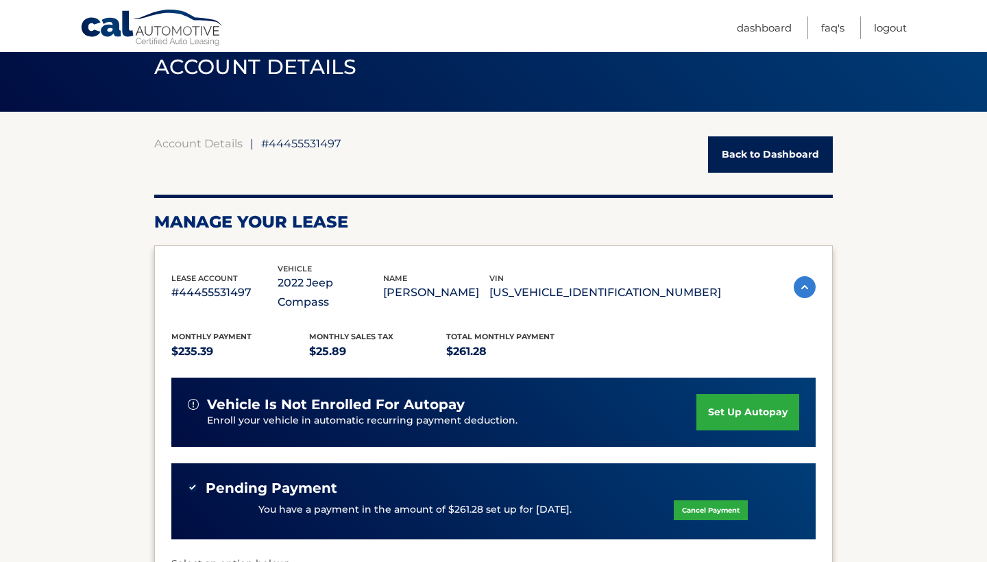
scroll to position [54, 0]
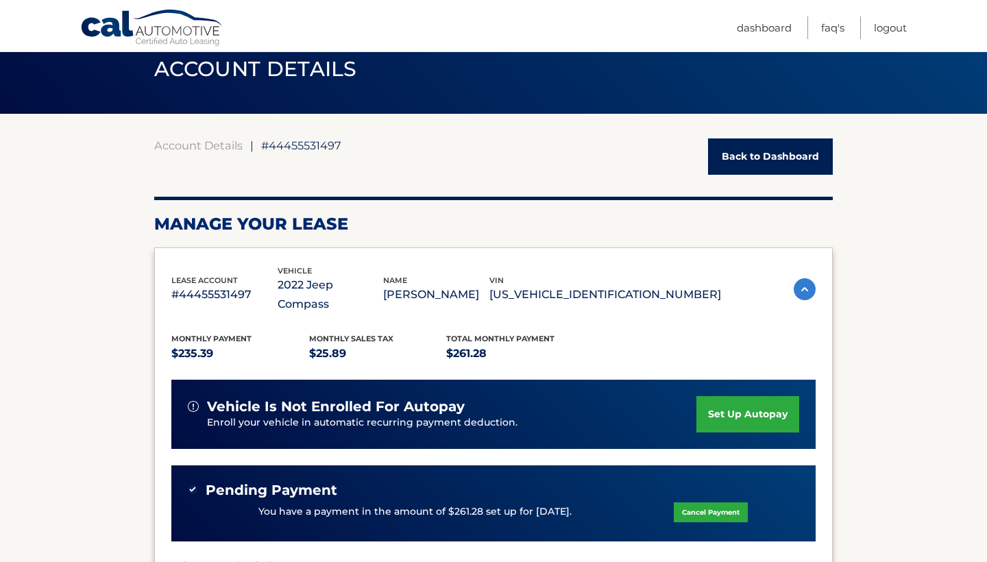
click at [758, 152] on link "Back to Dashboard" at bounding box center [770, 156] width 125 height 36
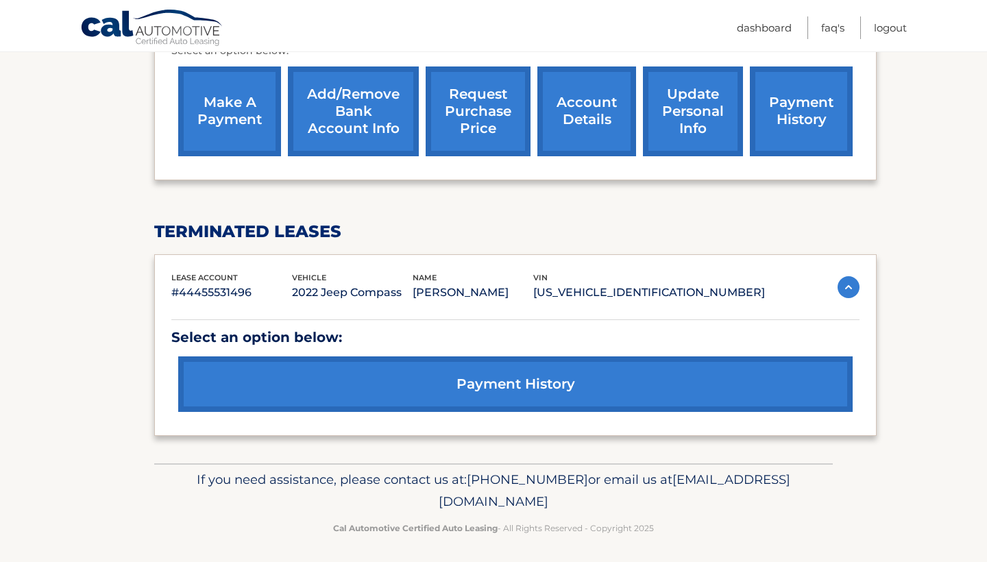
scroll to position [616, 0]
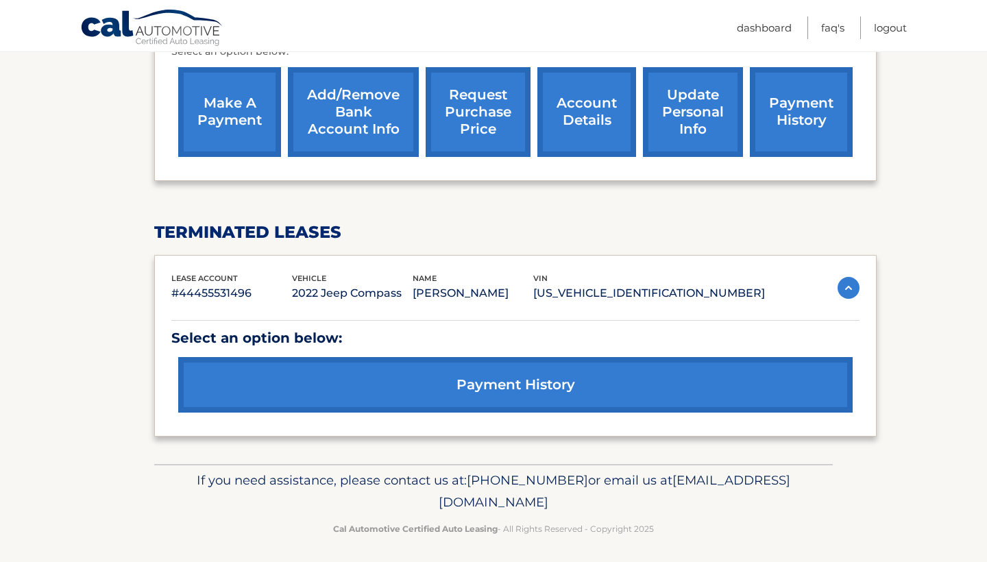
click at [555, 378] on link "payment history" at bounding box center [515, 385] width 675 height 56
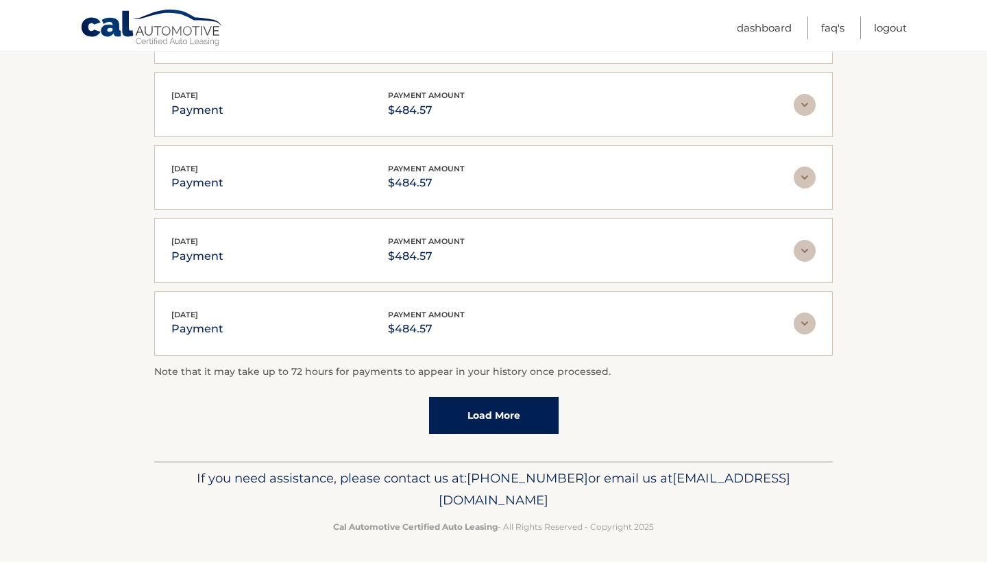
scroll to position [335, 0]
click at [494, 418] on link "Load More" at bounding box center [494, 416] width 130 height 37
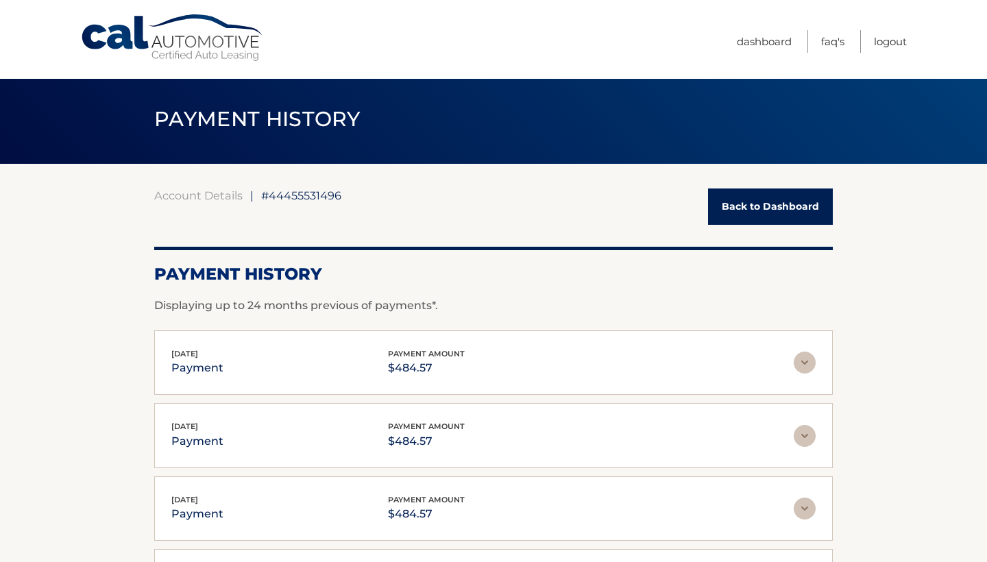
scroll to position [3, 0]
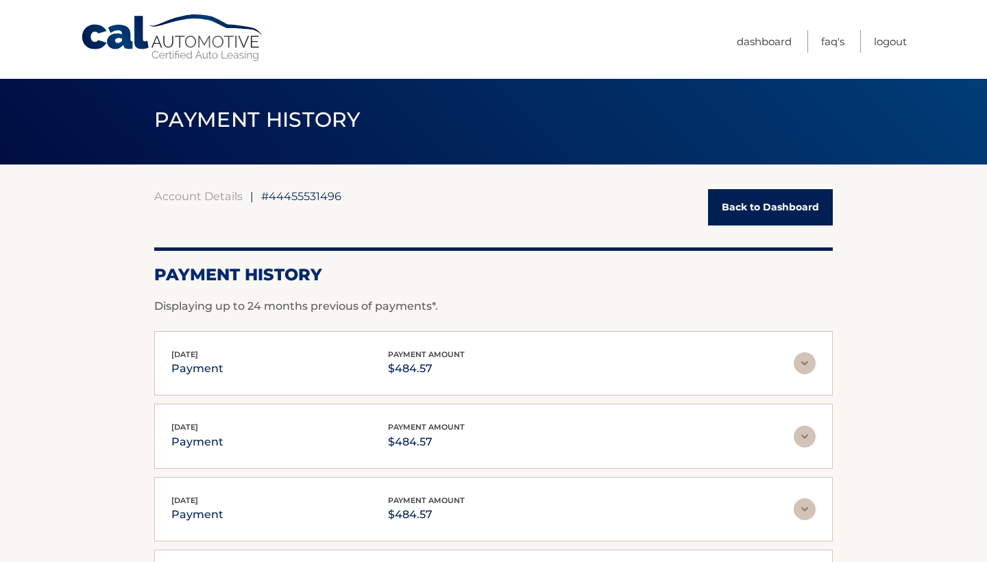
click at [749, 209] on link "Back to Dashboard" at bounding box center [770, 207] width 125 height 36
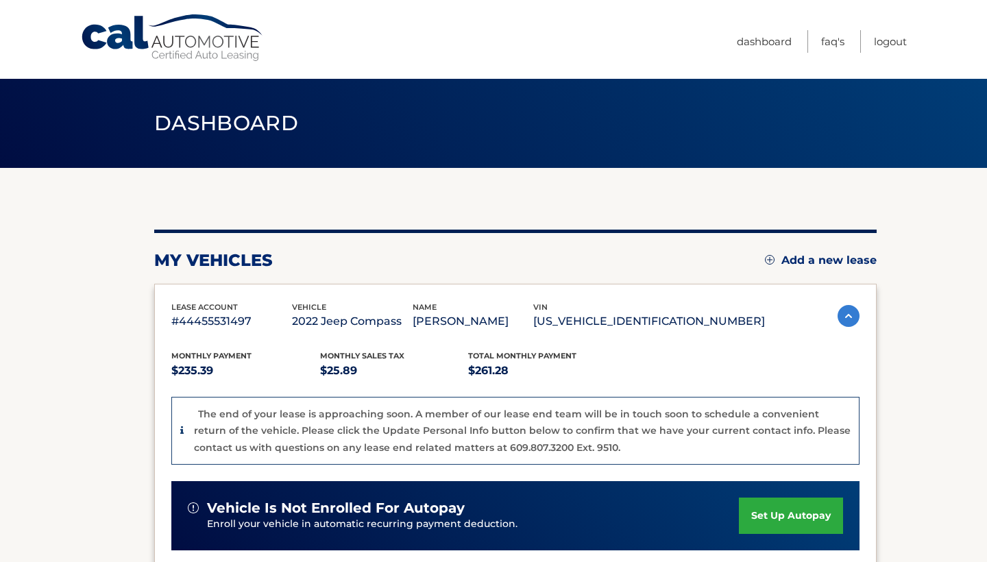
click at [142, 29] on link "Cal Automotive" at bounding box center [172, 38] width 185 height 49
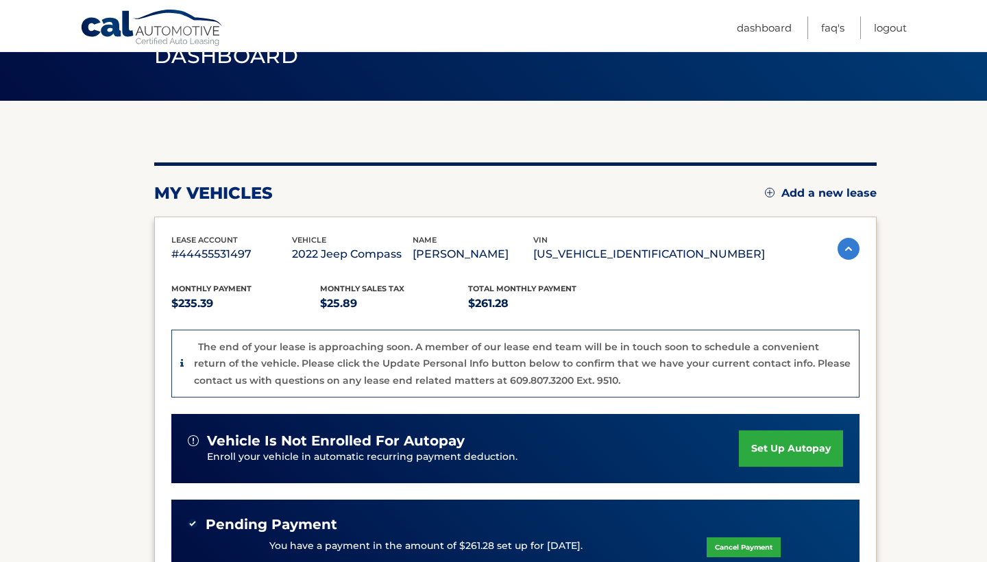
scroll to position [73, 0]
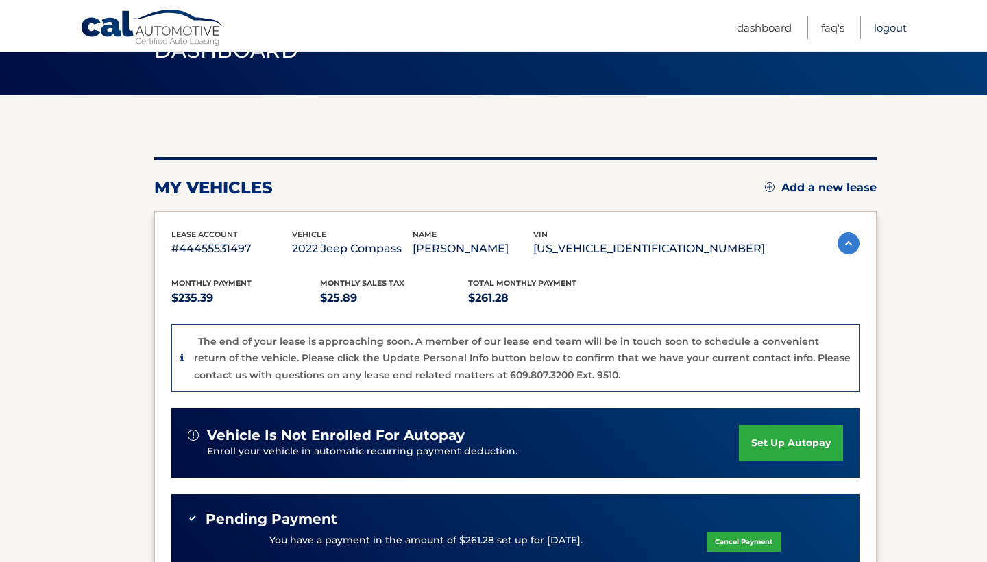
click at [894, 27] on link "Logout" at bounding box center [890, 27] width 33 height 23
